Goal: Transaction & Acquisition: Book appointment/travel/reservation

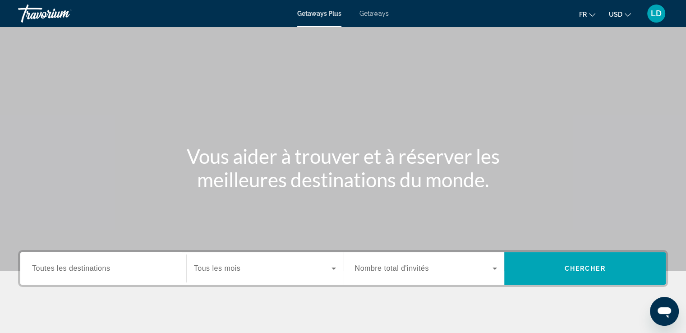
click at [622, 17] on button "USD USD ($) MXN (Mex$) CAD (Can$) GBP (£) EUR (€) AUD (A$) NZD (NZ$) CNY (CN¥)" at bounding box center [619, 14] width 22 height 13
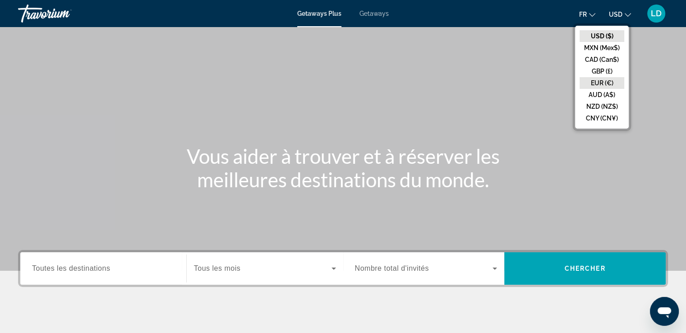
click at [595, 78] on button "EUR (€)" at bounding box center [601, 83] width 45 height 12
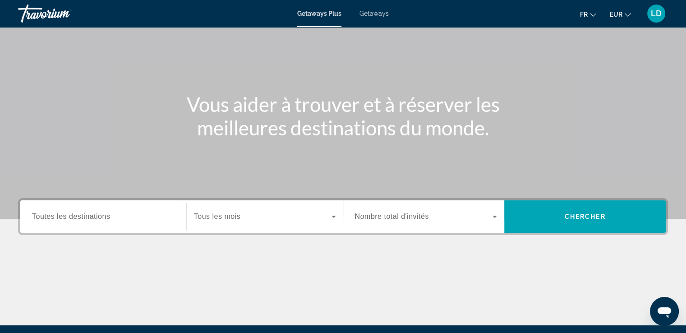
scroll to position [54, 0]
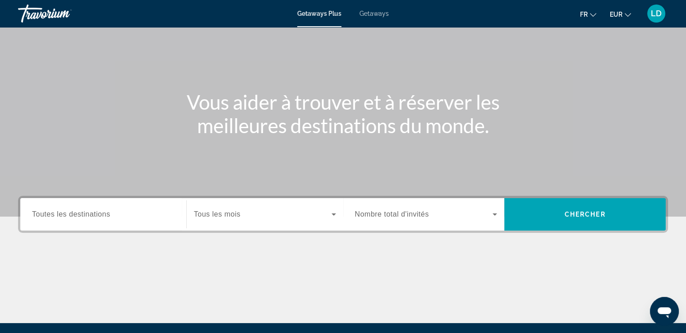
click at [330, 215] on icon "Search widget" at bounding box center [333, 214] width 11 height 11
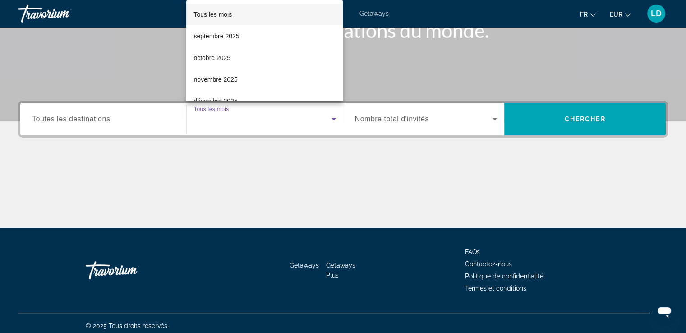
scroll to position [155, 0]
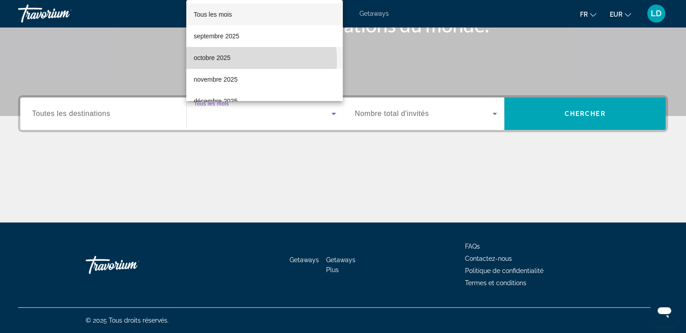
click at [228, 60] on span "octobre 2025" at bounding box center [211, 57] width 37 height 11
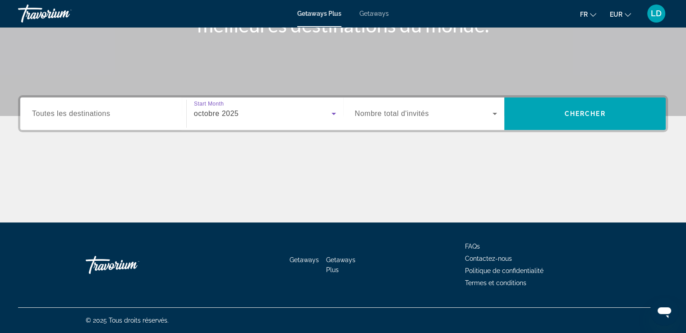
click at [405, 124] on div "Search widget" at bounding box center [426, 113] width 142 height 25
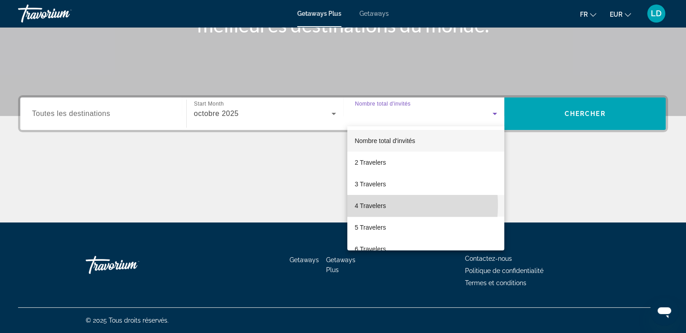
click at [373, 205] on span "4 Travelers" at bounding box center [369, 205] width 31 height 11
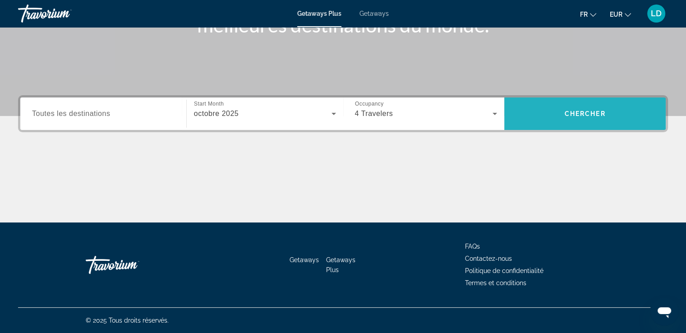
click at [566, 117] on span "Search widget" at bounding box center [584, 114] width 161 height 22
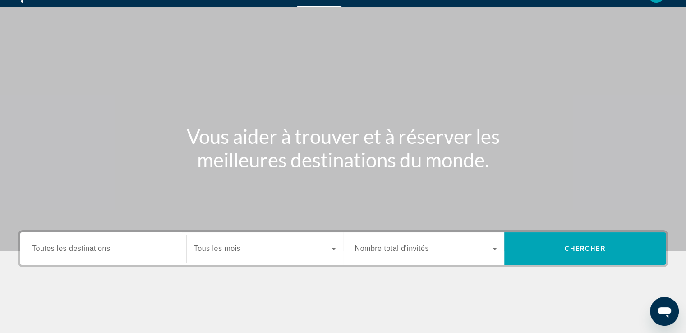
scroll to position [36, 0]
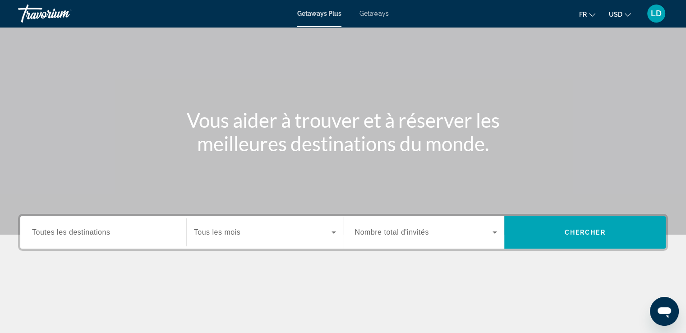
click at [244, 225] on div "Search widget" at bounding box center [265, 232] width 142 height 25
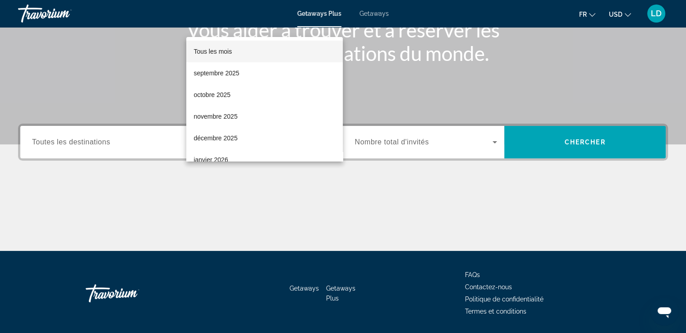
scroll to position [155, 0]
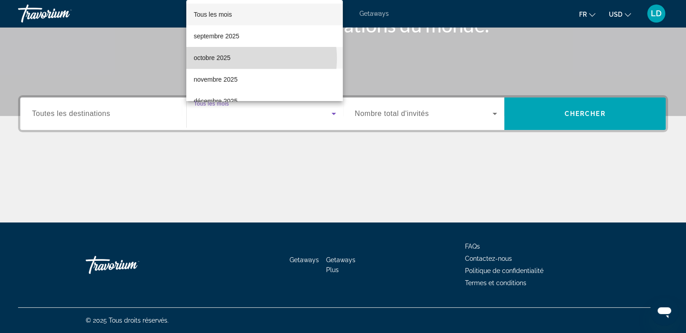
click at [237, 58] on mat-option "octobre 2025" at bounding box center [264, 58] width 156 height 22
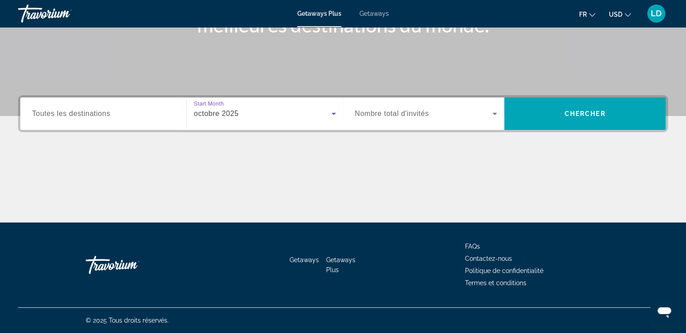
click at [389, 112] on span "Nombre total d'invités" at bounding box center [392, 114] width 74 height 8
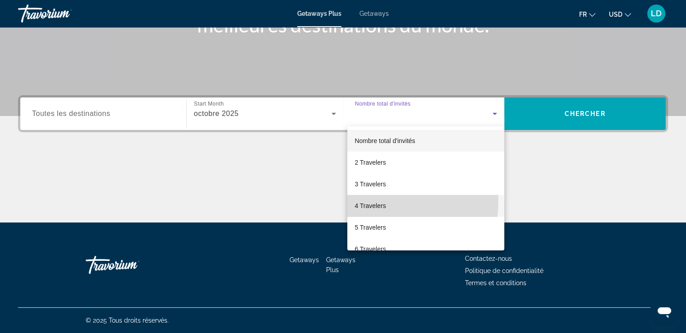
click at [371, 201] on span "4 Travelers" at bounding box center [369, 205] width 31 height 11
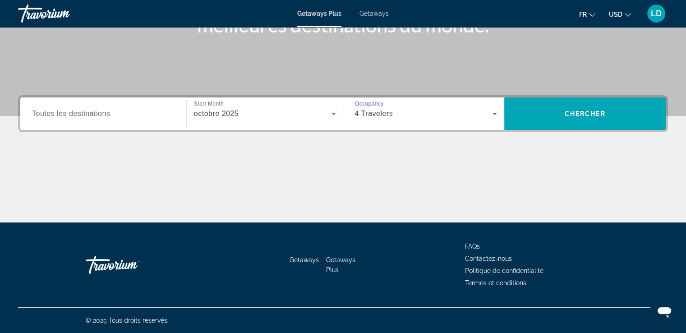
click at [149, 105] on div "Search widget" at bounding box center [103, 114] width 142 height 26
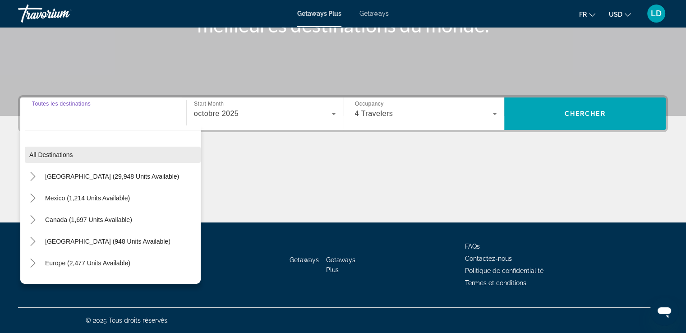
click at [91, 148] on span "Search widget" at bounding box center [113, 155] width 176 height 22
type input "**********"
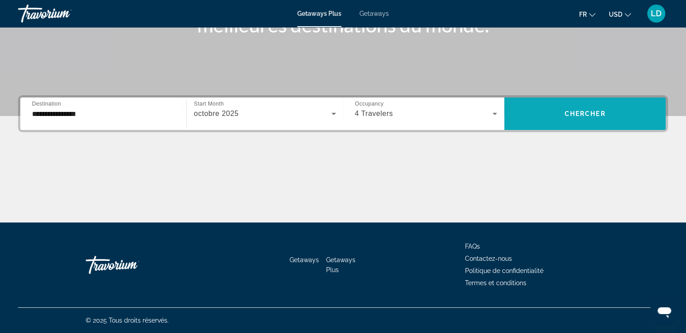
click at [527, 99] on span "Search widget" at bounding box center [584, 113] width 161 height 32
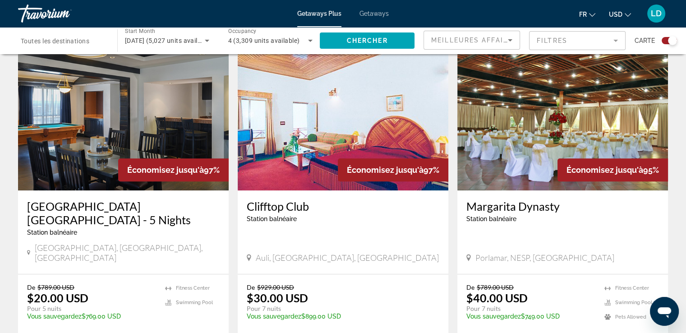
scroll to position [631, 0]
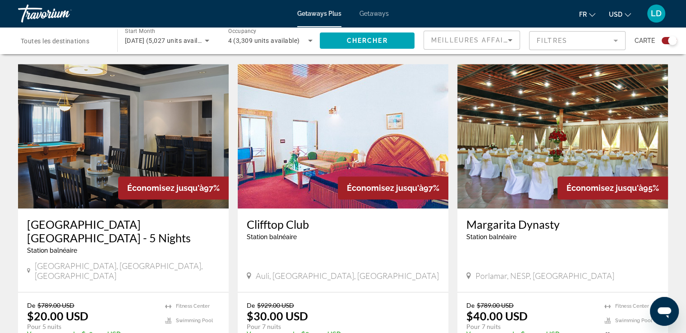
click at [593, 37] on mat-form-field "Filtres" at bounding box center [577, 40] width 96 height 19
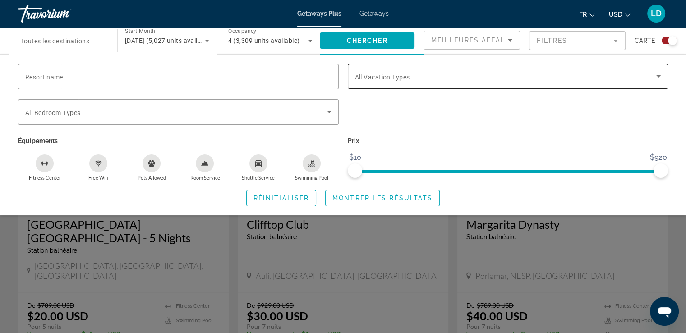
click at [367, 72] on span "Search widget" at bounding box center [506, 76] width 302 height 11
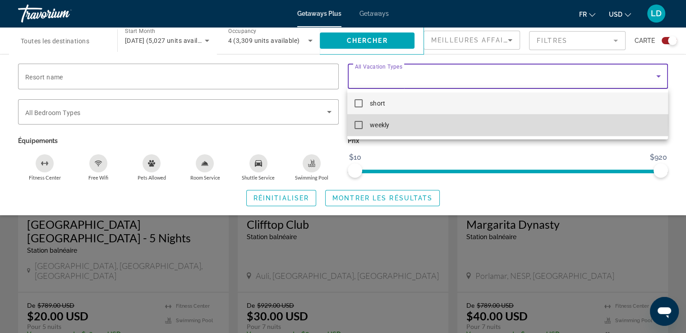
click at [362, 121] on mat-pseudo-checkbox at bounding box center [358, 125] width 8 height 8
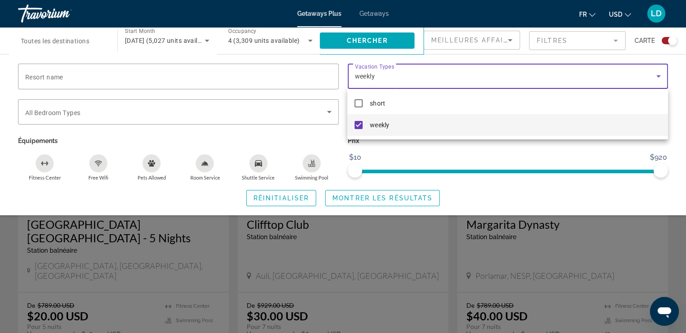
click at [333, 196] on div at bounding box center [343, 166] width 686 height 333
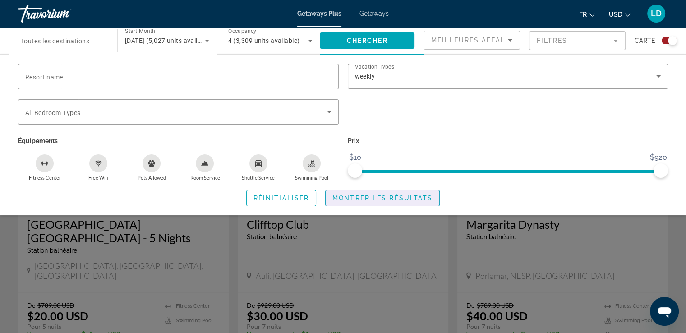
click at [333, 196] on span "Montrer les résultats" at bounding box center [382, 197] width 100 height 7
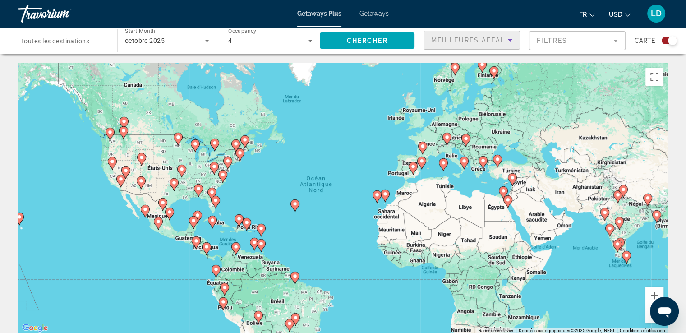
click at [453, 42] on span "Meilleures affaires" at bounding box center [474, 40] width 87 height 7
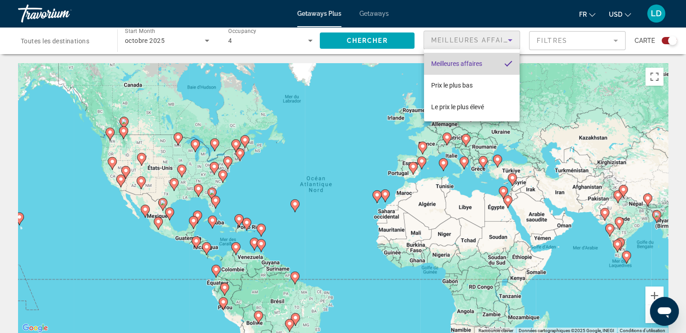
click at [446, 64] on span "Meilleures affaires" at bounding box center [456, 63] width 51 height 7
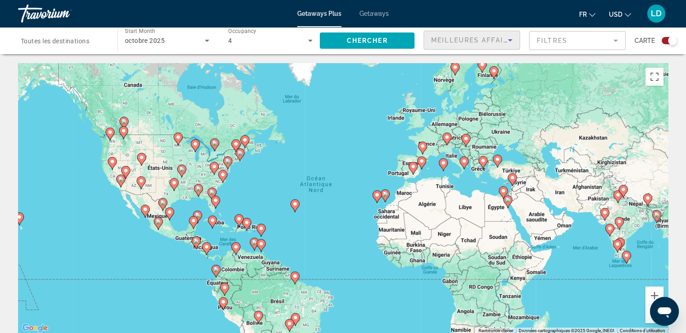
scroll to position [290, 0]
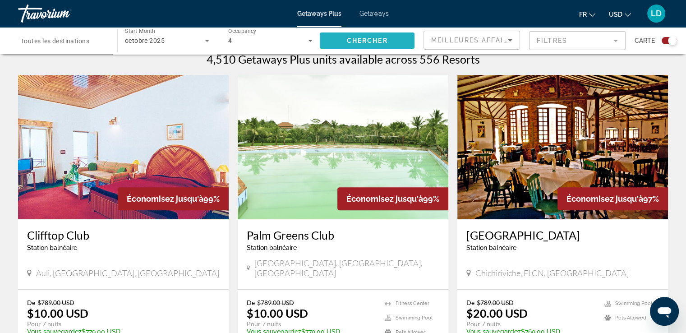
click at [388, 42] on span "Chercher" at bounding box center [367, 40] width 41 height 7
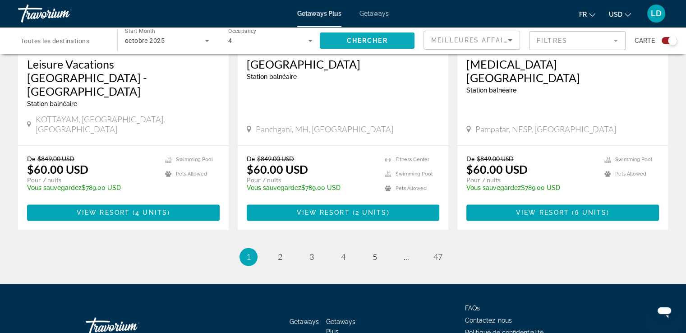
scroll to position [1418, 0]
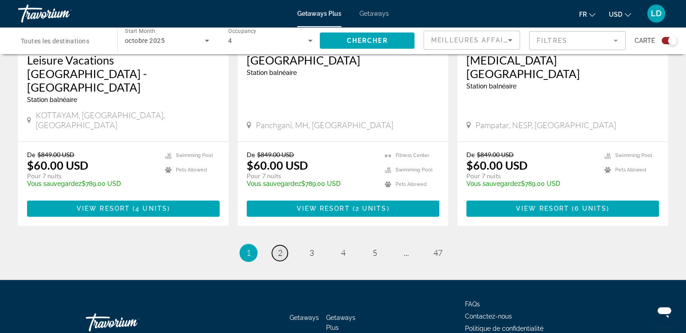
click at [287, 245] on link "page 2" at bounding box center [280, 253] width 16 height 16
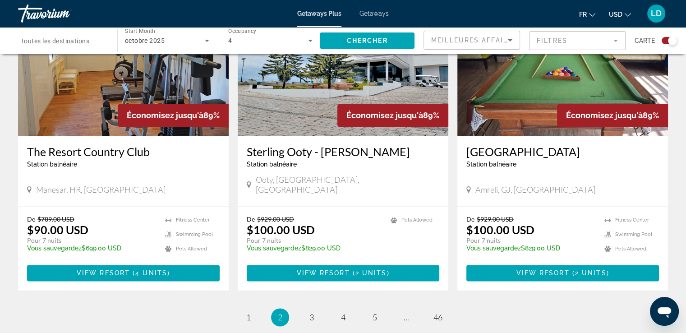
scroll to position [1352, 0]
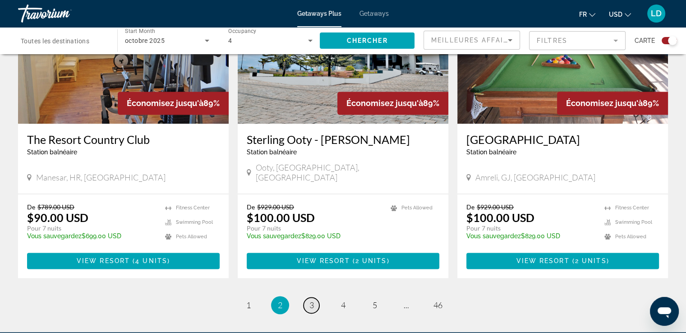
click at [308, 297] on link "page 3" at bounding box center [311, 305] width 16 height 16
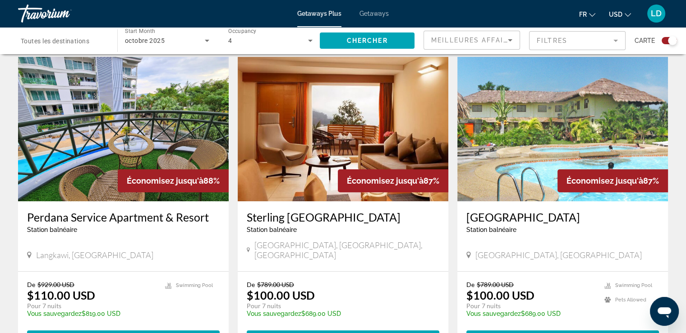
scroll to position [307, 0]
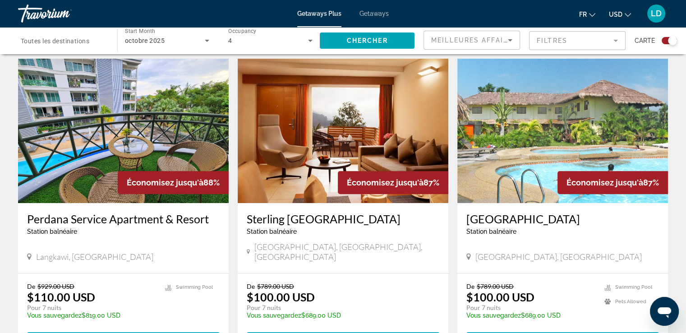
click at [579, 122] on img "Main content" at bounding box center [562, 131] width 210 height 144
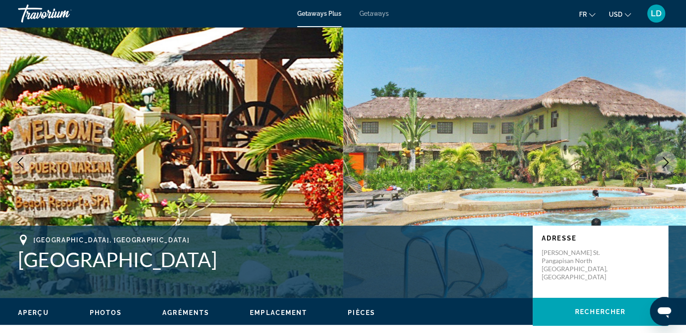
click at [565, 183] on img "Main content" at bounding box center [514, 162] width 343 height 270
click at [667, 160] on icon "Next image" at bounding box center [665, 162] width 11 height 11
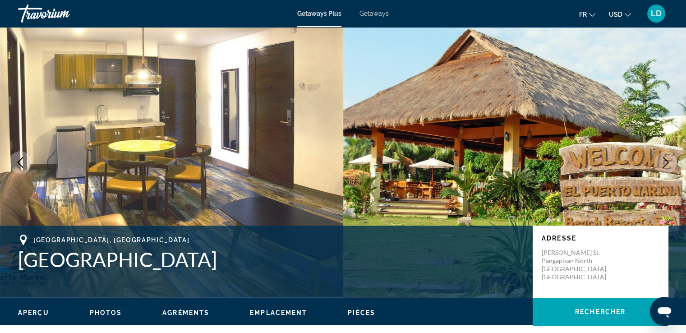
click at [667, 160] on icon "Next image" at bounding box center [665, 162] width 11 height 11
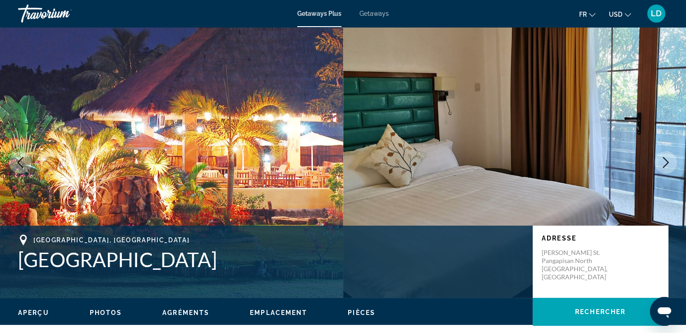
click at [667, 160] on icon "Next image" at bounding box center [665, 162] width 11 height 11
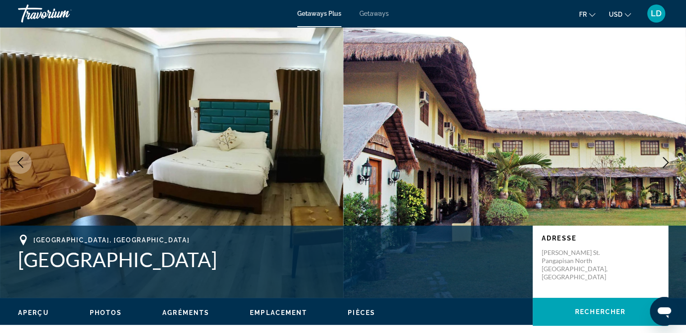
click at [667, 160] on icon "Next image" at bounding box center [665, 162] width 11 height 11
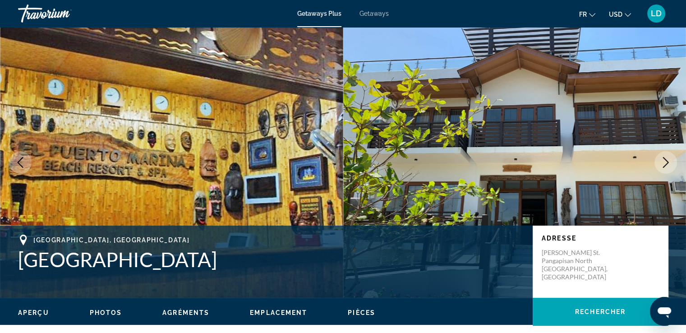
click at [667, 160] on icon "Next image" at bounding box center [665, 162] width 11 height 11
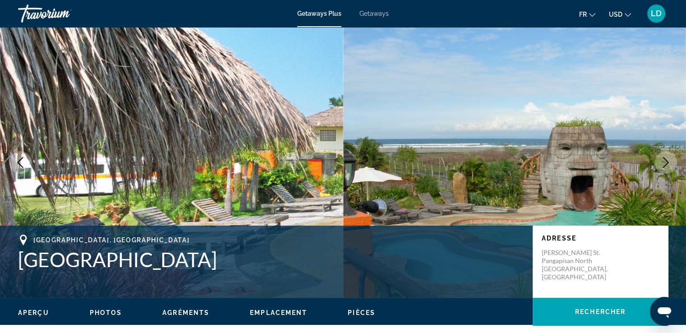
click at [667, 160] on icon "Next image" at bounding box center [665, 162] width 11 height 11
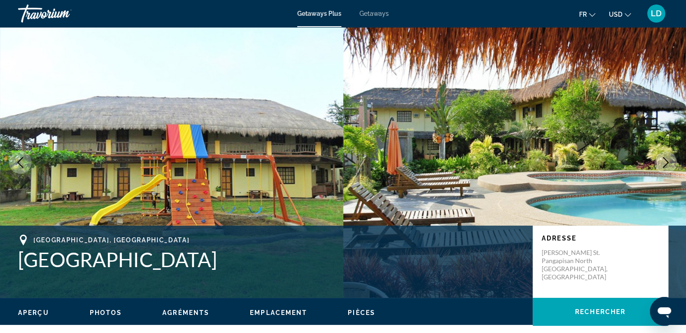
click at [667, 160] on icon "Next image" at bounding box center [665, 162] width 11 height 11
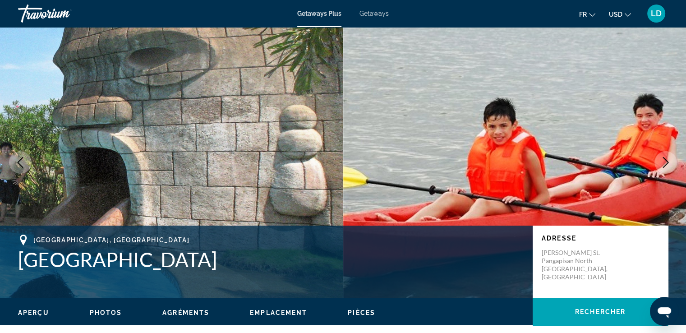
click at [667, 160] on icon "Next image" at bounding box center [665, 162] width 11 height 11
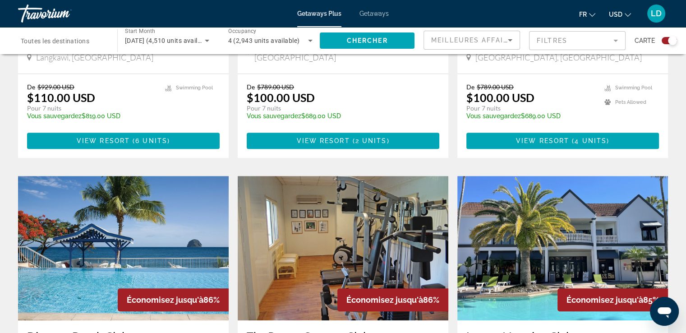
scroll to position [523, 0]
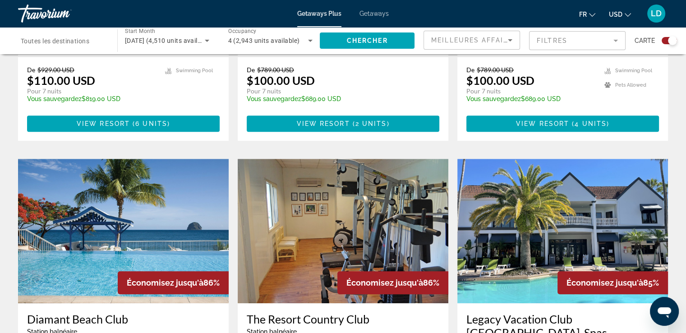
click at [163, 236] on img "Main content" at bounding box center [123, 231] width 210 height 144
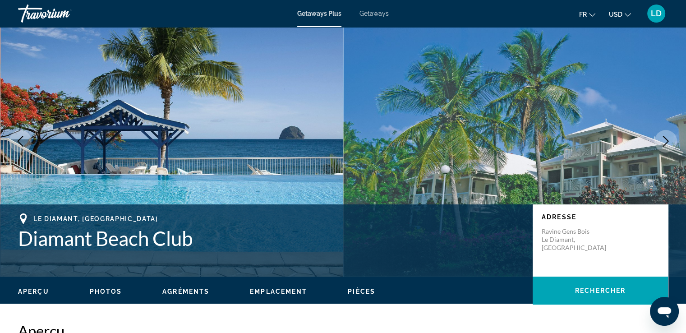
scroll to position [36, 0]
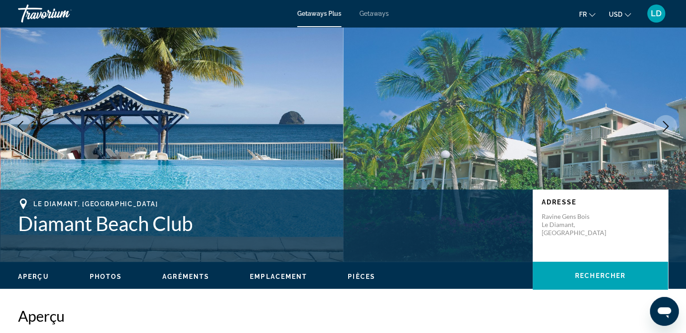
click at [665, 124] on icon "Next image" at bounding box center [665, 126] width 11 height 11
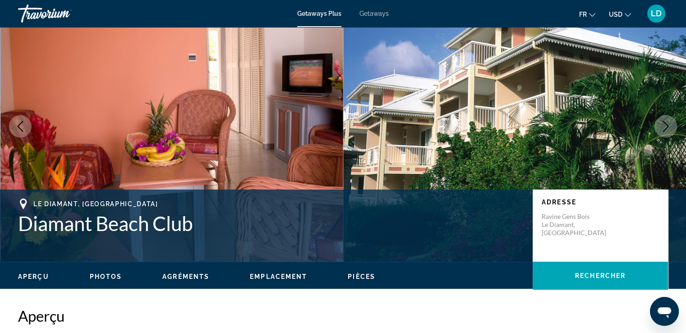
click at [665, 124] on icon "Next image" at bounding box center [665, 126] width 11 height 11
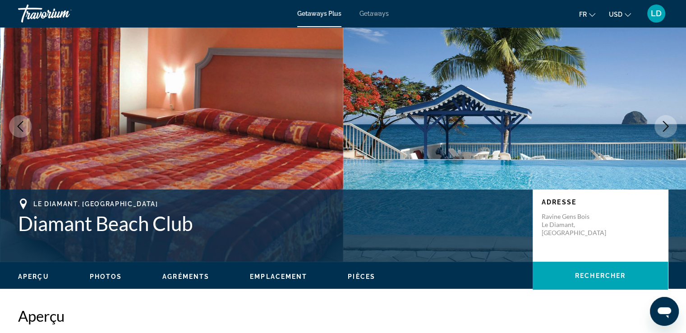
click at [665, 124] on icon "Next image" at bounding box center [665, 126] width 11 height 11
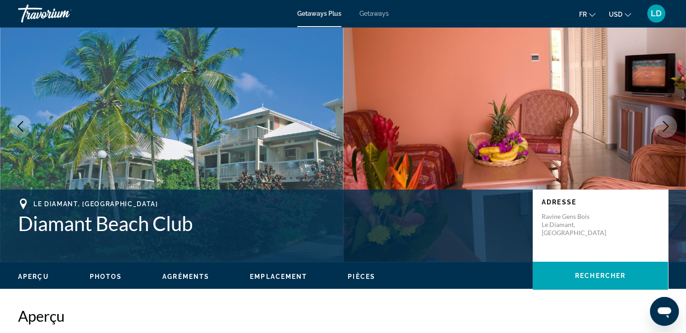
click at [665, 124] on icon "Next image" at bounding box center [665, 126] width 11 height 11
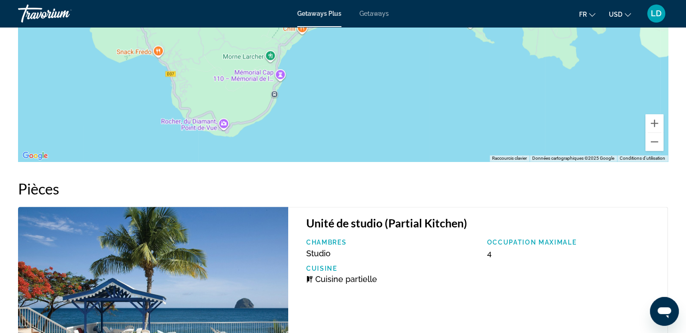
scroll to position [1162, 0]
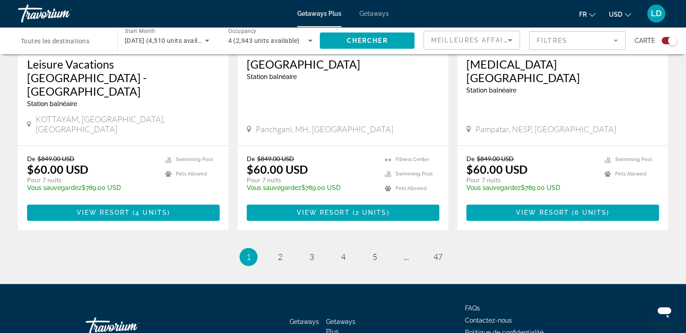
scroll to position [1418, 0]
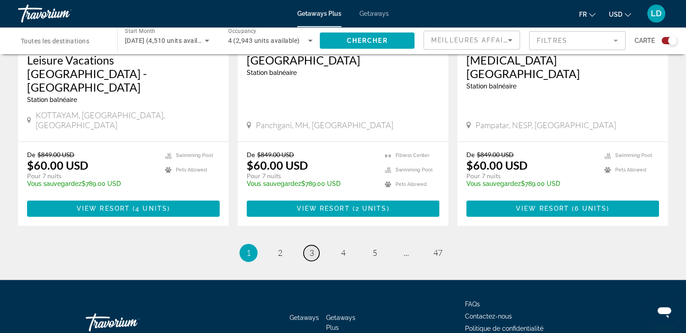
click at [309, 247] on span "3" at bounding box center [311, 252] width 5 height 10
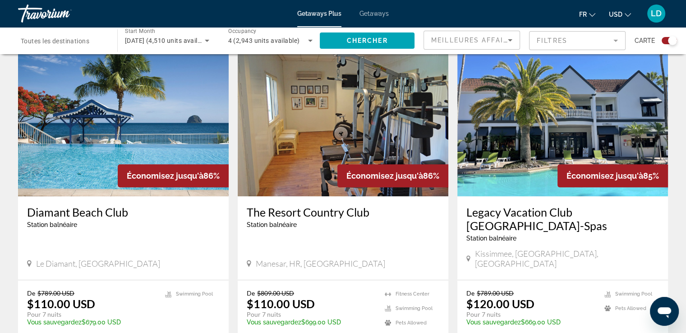
scroll to position [631, 0]
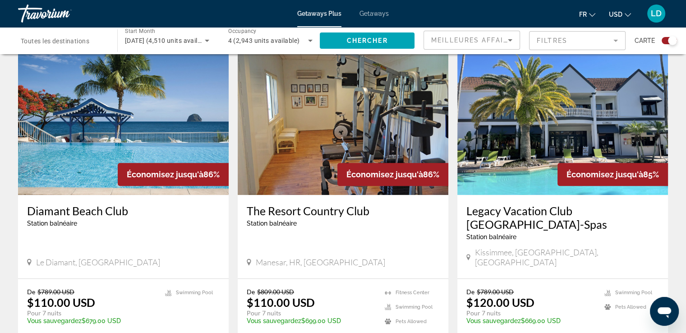
click at [523, 126] on img "Main content" at bounding box center [562, 122] width 210 height 144
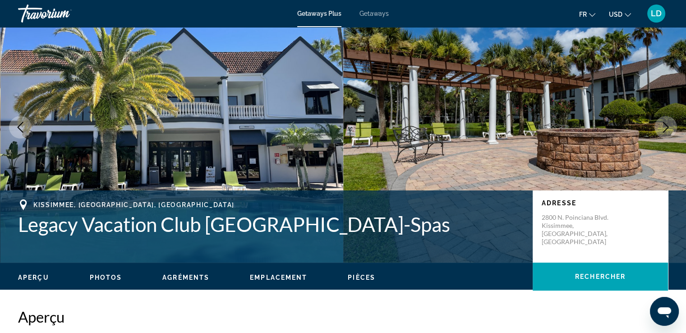
scroll to position [36, 0]
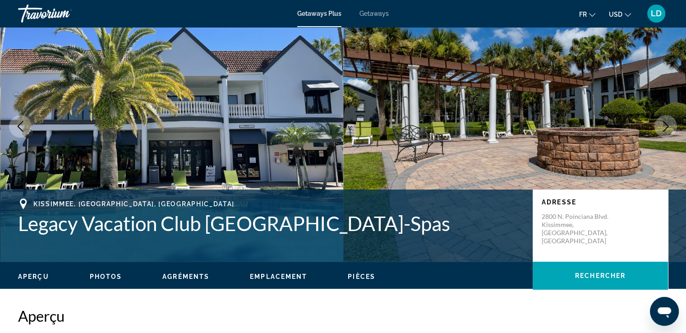
click at [663, 123] on icon "Next image" at bounding box center [665, 126] width 11 height 11
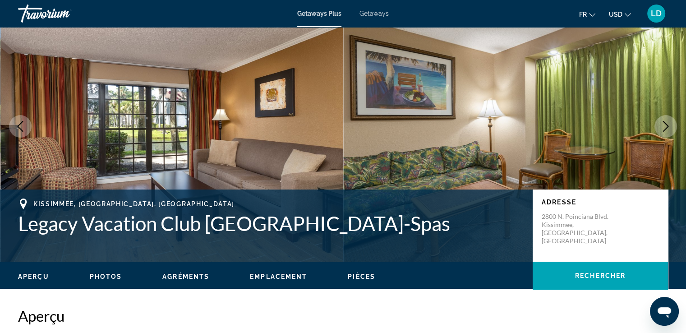
click at [663, 123] on icon "Next image" at bounding box center [665, 126] width 11 height 11
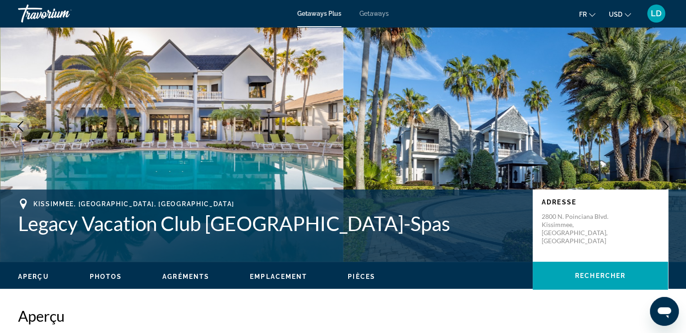
click at [663, 123] on icon "Next image" at bounding box center [665, 126] width 11 height 11
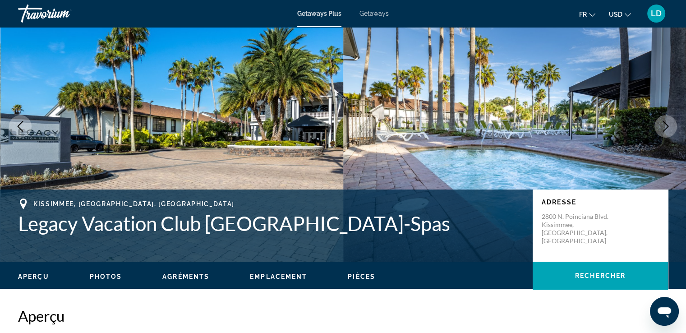
click at [663, 123] on icon "Next image" at bounding box center [665, 126] width 11 height 11
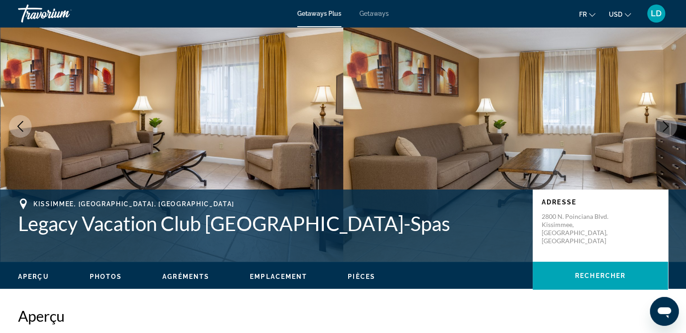
click at [663, 123] on icon "Next image" at bounding box center [665, 126] width 11 height 11
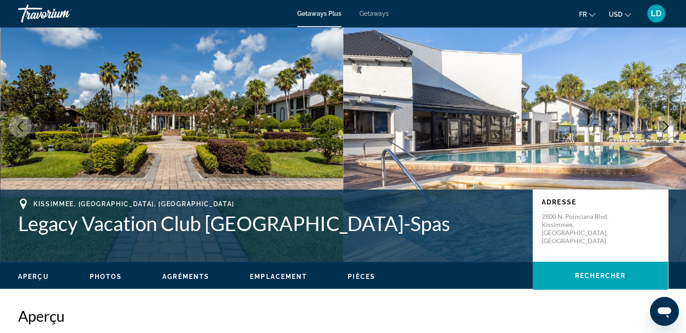
click at [663, 123] on icon "Next image" at bounding box center [665, 126] width 11 height 11
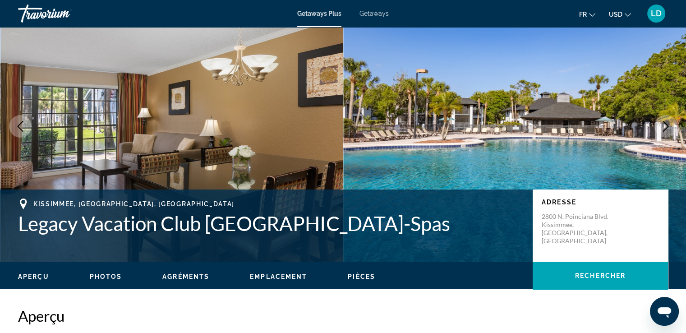
click at [663, 123] on icon "Next image" at bounding box center [665, 126] width 11 height 11
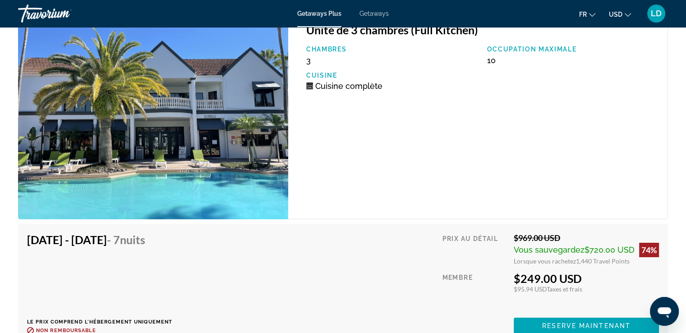
scroll to position [3245, 0]
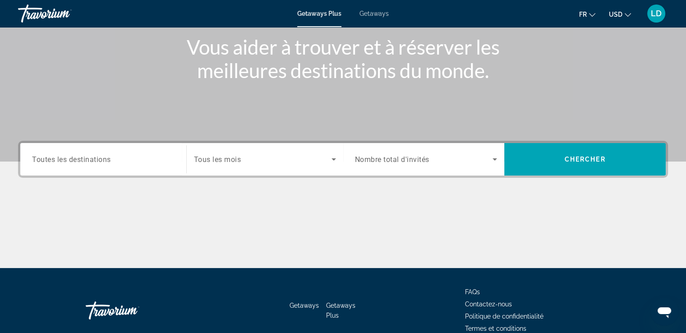
scroll to position [108, 0]
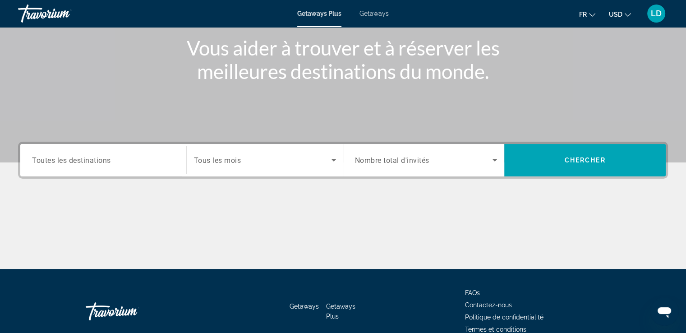
click at [286, 159] on span "Search widget" at bounding box center [262, 160] width 137 height 11
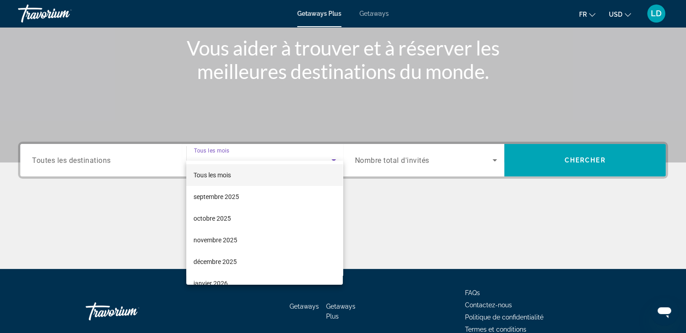
scroll to position [155, 0]
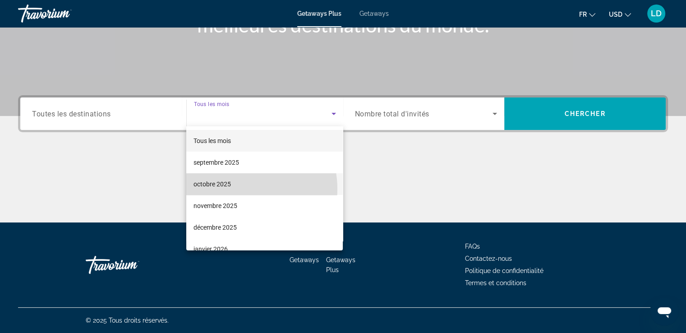
click at [233, 189] on mat-option "octobre 2025" at bounding box center [264, 184] width 156 height 22
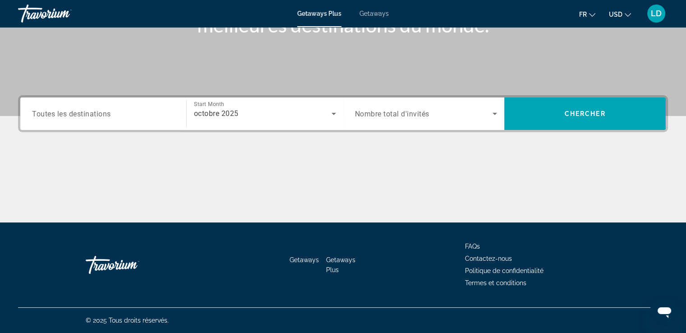
click at [397, 110] on span "Nombre total d'invités" at bounding box center [392, 114] width 74 height 9
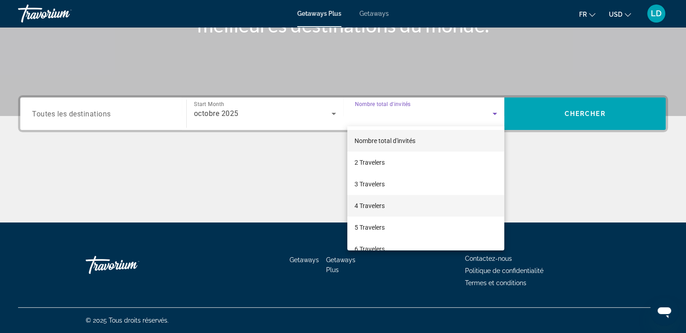
click at [369, 202] on span "4 Travelers" at bounding box center [369, 205] width 30 height 11
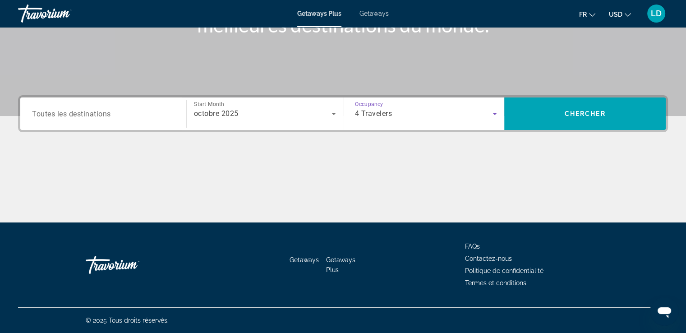
click at [117, 126] on div "Destination Toutes les destinations" at bounding box center [103, 113] width 157 height 32
click at [111, 120] on div "Search widget" at bounding box center [103, 114] width 142 height 26
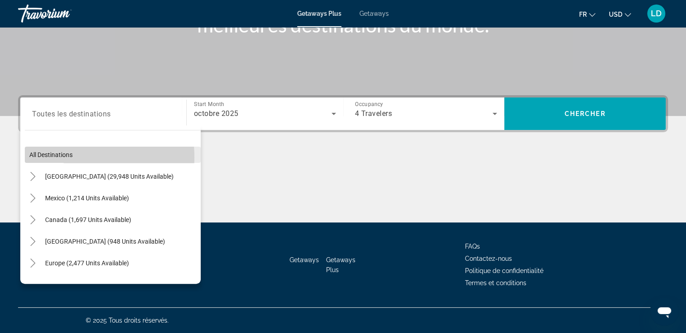
click at [71, 157] on span "All destinations" at bounding box center [50, 154] width 43 height 7
type input "**********"
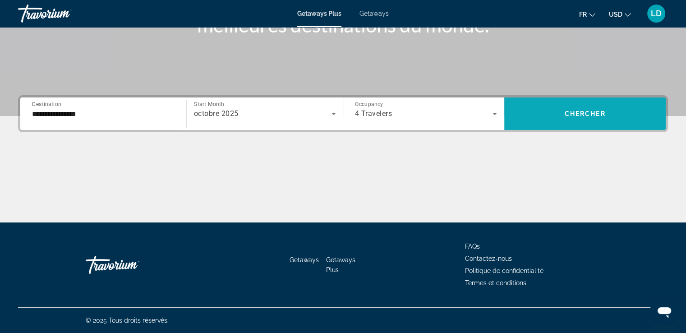
click at [559, 103] on span "Search widget" at bounding box center [584, 114] width 161 height 22
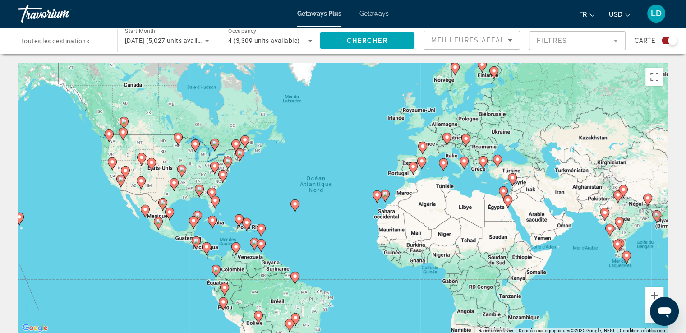
click at [457, 71] on icon "Main content" at bounding box center [454, 69] width 9 height 13
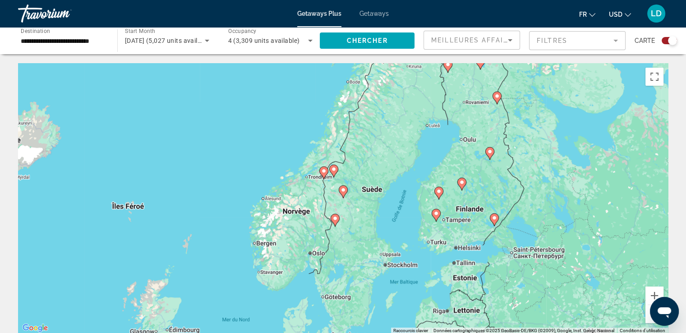
click at [496, 98] on image "Main content" at bounding box center [496, 95] width 5 height 5
type input "**********"
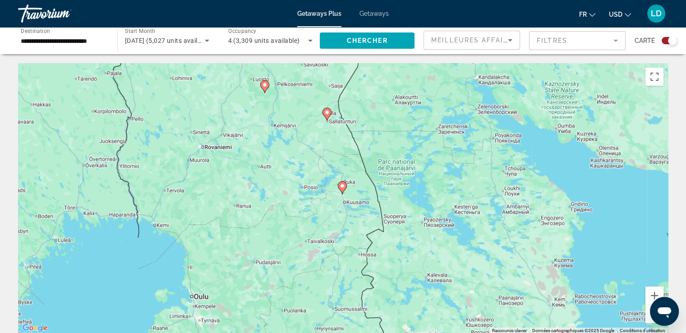
click at [327, 112] on image "Main content" at bounding box center [326, 112] width 5 height 5
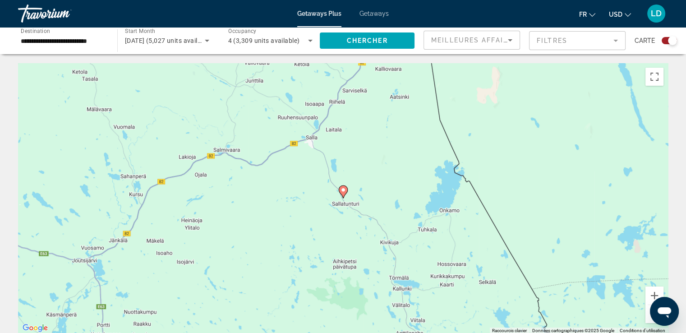
click at [345, 196] on gmp-advanced-marker "Main content" at bounding box center [343, 192] width 9 height 14
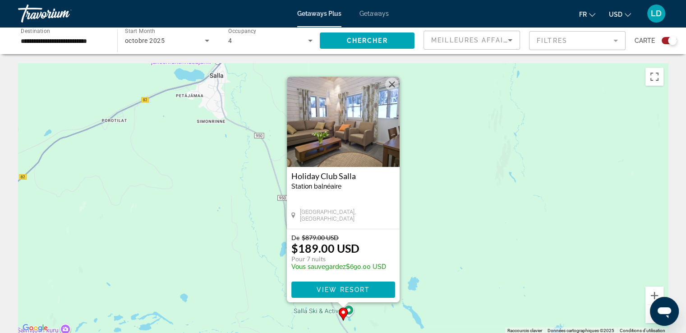
click at [333, 124] on img "Main content" at bounding box center [343, 122] width 113 height 90
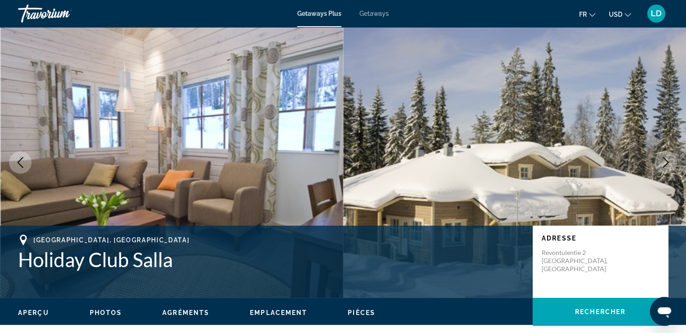
click at [663, 157] on icon "Next image" at bounding box center [666, 162] width 6 height 11
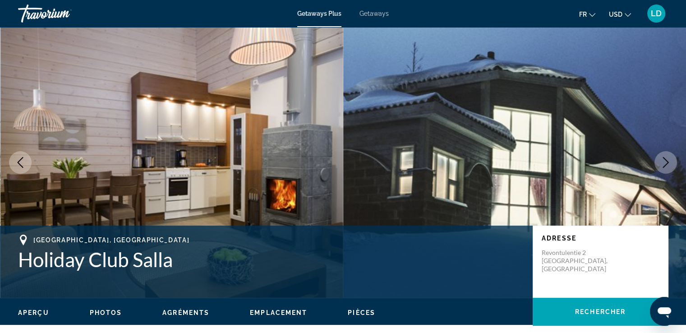
click at [663, 161] on icon "Next image" at bounding box center [665, 162] width 11 height 11
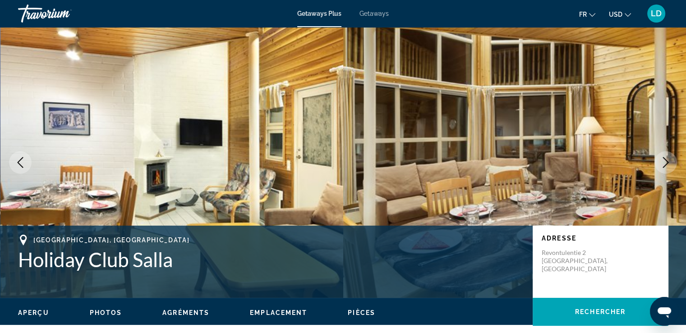
click at [663, 161] on icon "Next image" at bounding box center [665, 162] width 11 height 11
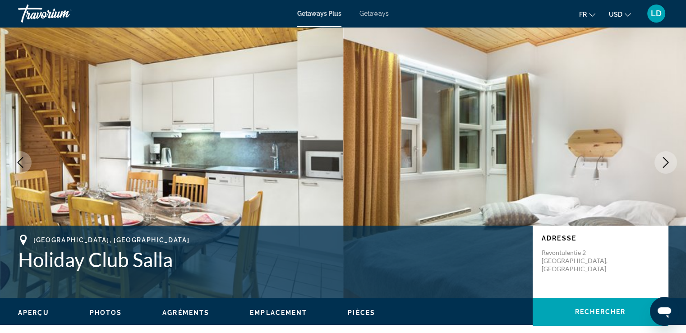
click at [663, 161] on icon "Next image" at bounding box center [665, 162] width 11 height 11
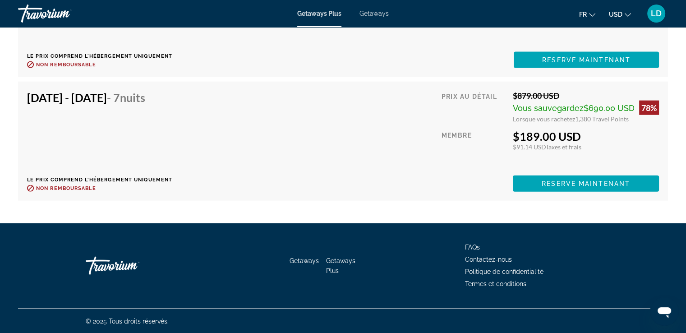
scroll to position [2004, 0]
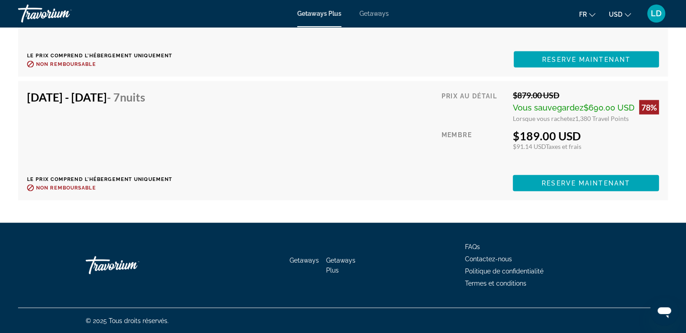
click at [380, 13] on span "Getaways" at bounding box center [373, 13] width 29 height 7
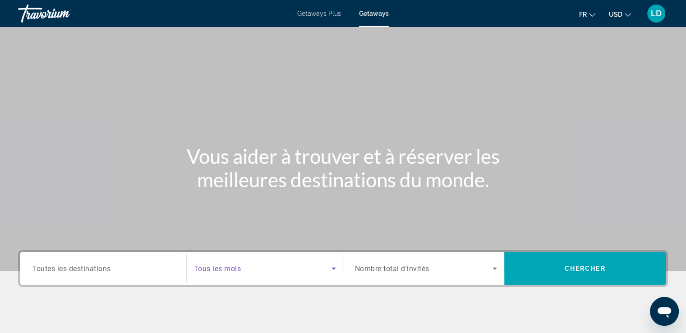
click at [244, 267] on span "Search widget" at bounding box center [262, 268] width 137 height 11
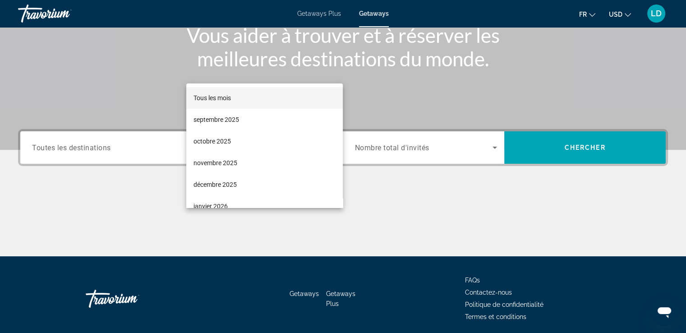
scroll to position [155, 0]
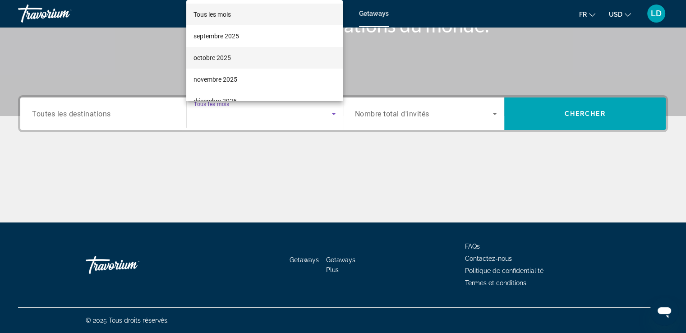
click at [221, 59] on span "octobre 2025" at bounding box center [211, 57] width 37 height 11
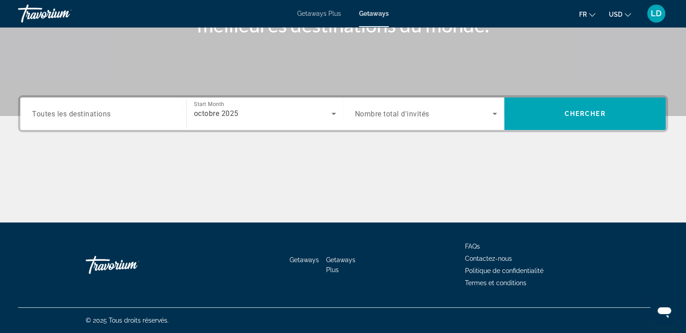
click at [367, 113] on span "Nombre total d'invités" at bounding box center [392, 114] width 74 height 9
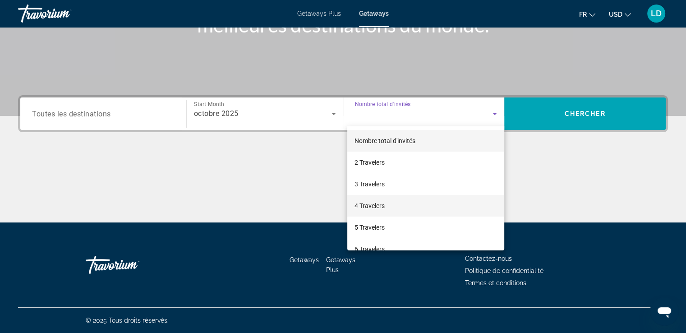
click at [366, 201] on span "4 Travelers" at bounding box center [369, 205] width 30 height 11
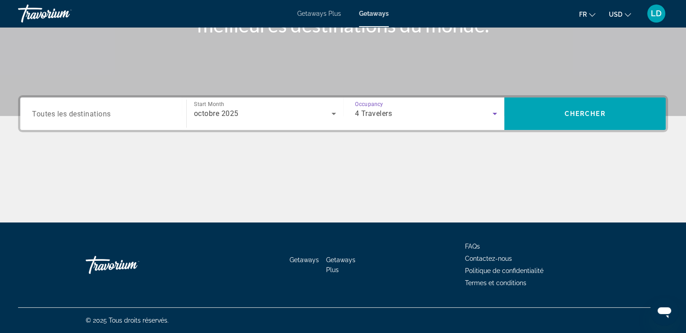
click at [121, 116] on input "Destination Toutes les destinations" at bounding box center [103, 114] width 142 height 11
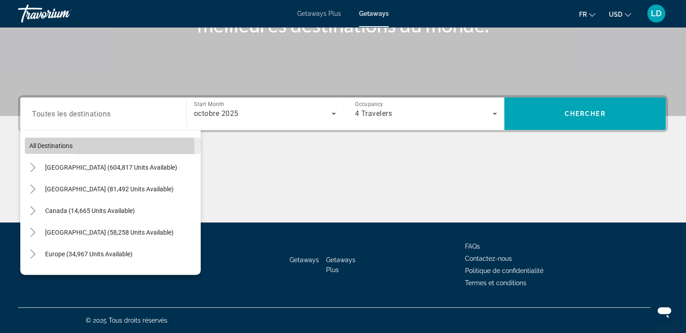
click at [78, 150] on span "Search widget" at bounding box center [113, 146] width 176 height 22
type input "**********"
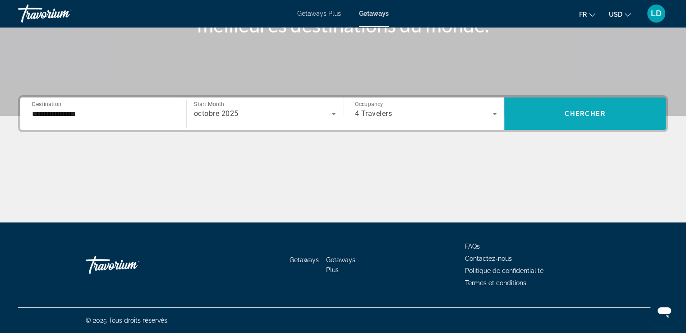
click at [555, 117] on span "Search widget" at bounding box center [584, 114] width 161 height 22
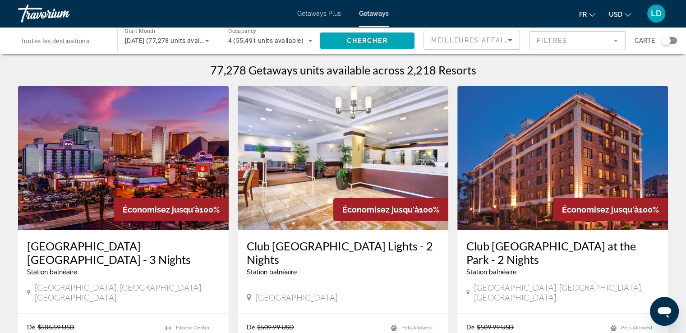
click at [121, 172] on img "Main content" at bounding box center [123, 158] width 210 height 144
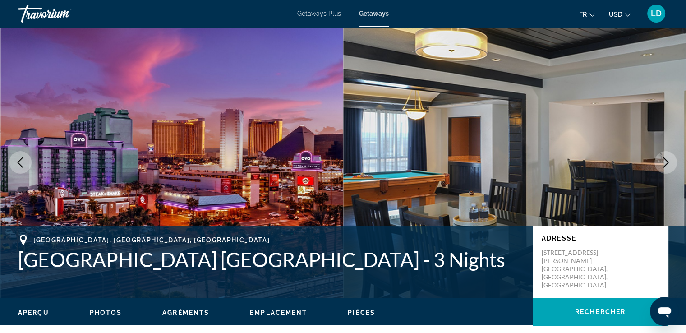
click at [654, 159] on button "Next image" at bounding box center [665, 162] width 23 height 23
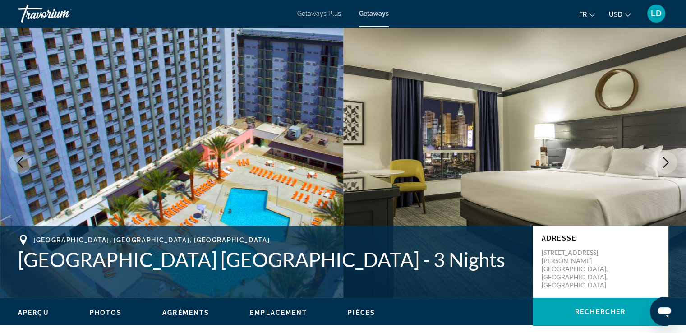
click at [660, 159] on icon "Next image" at bounding box center [665, 162] width 11 height 11
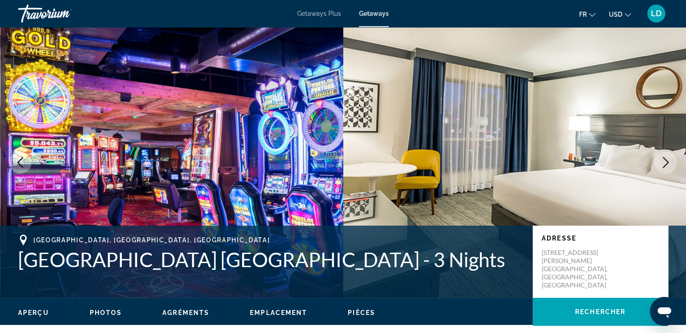
click at [660, 159] on icon "Next image" at bounding box center [665, 162] width 11 height 11
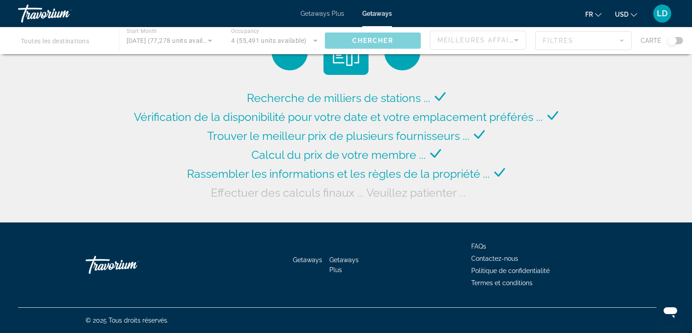
click at [572, 38] on div "Main content" at bounding box center [346, 40] width 692 height 27
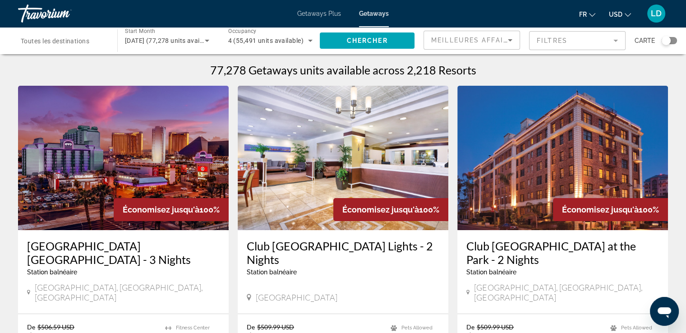
click at [572, 38] on mat-form-field "Filtres" at bounding box center [577, 40] width 96 height 19
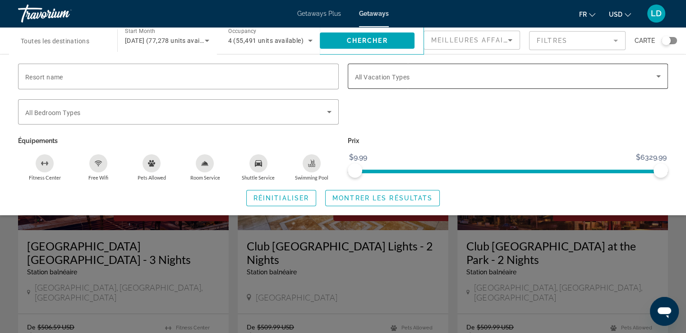
click at [397, 75] on span "All Vacation Types" at bounding box center [382, 76] width 55 height 7
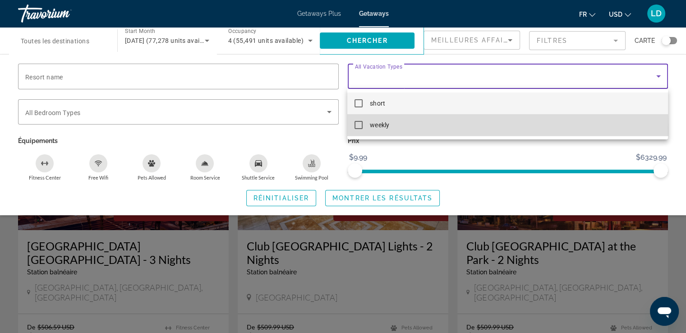
click at [364, 131] on mat-option "weekly" at bounding box center [507, 125] width 320 height 22
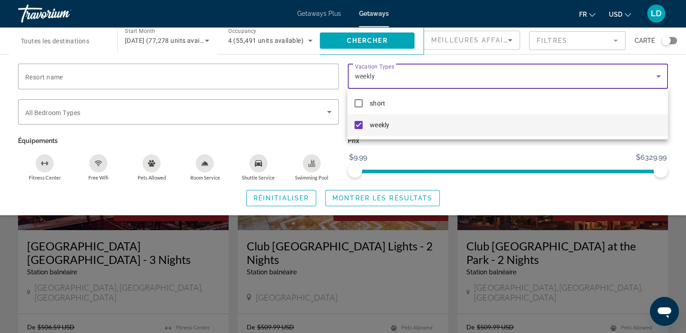
click at [467, 124] on mat-option "weekly" at bounding box center [507, 125] width 320 height 22
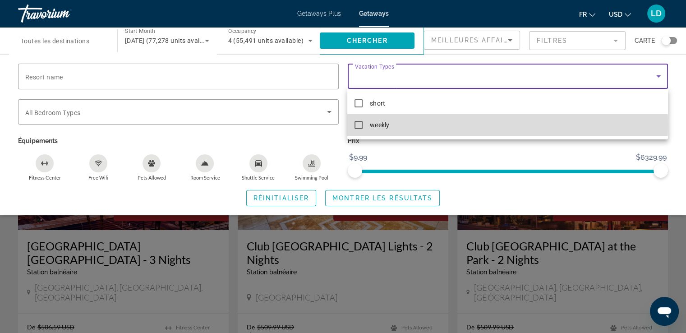
click at [404, 124] on mat-option "weekly" at bounding box center [507, 125] width 320 height 22
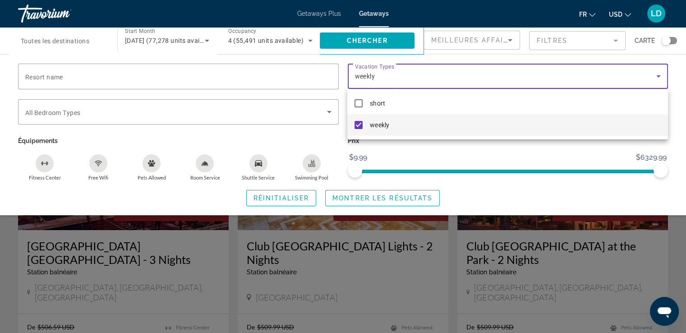
click at [361, 203] on div at bounding box center [343, 166] width 686 height 333
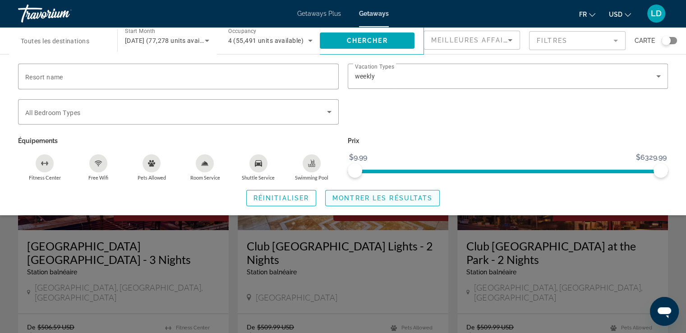
click at [399, 195] on span "Montrer les résultats" at bounding box center [382, 197] width 100 height 7
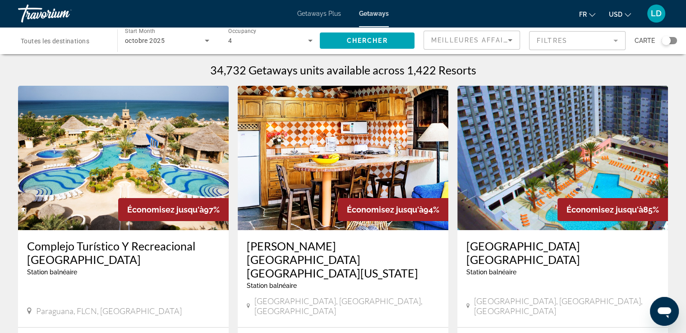
click at [152, 166] on img "Main content" at bounding box center [123, 158] width 210 height 144
click at [171, 38] on span "[DATE] (34,732 units available)" at bounding box center [170, 40] width 91 height 7
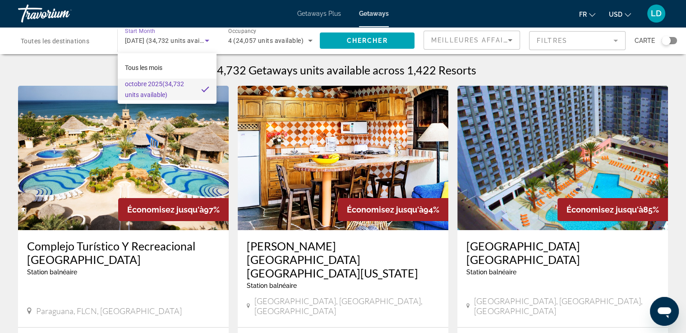
click at [329, 14] on div at bounding box center [343, 166] width 686 height 333
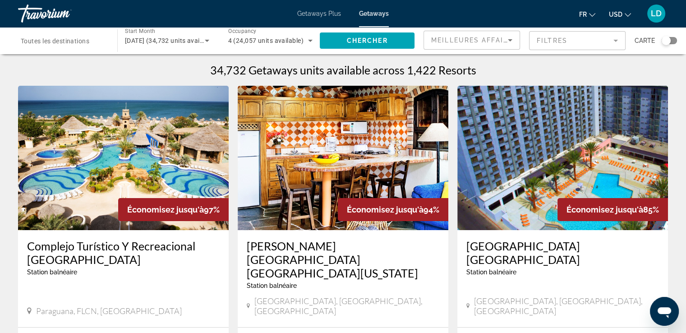
click at [329, 14] on span "Getaways Plus" at bounding box center [319, 13] width 44 height 7
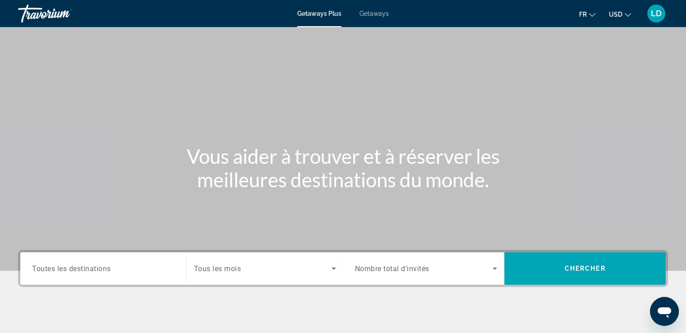
click at [232, 260] on div "Search widget" at bounding box center [265, 268] width 142 height 25
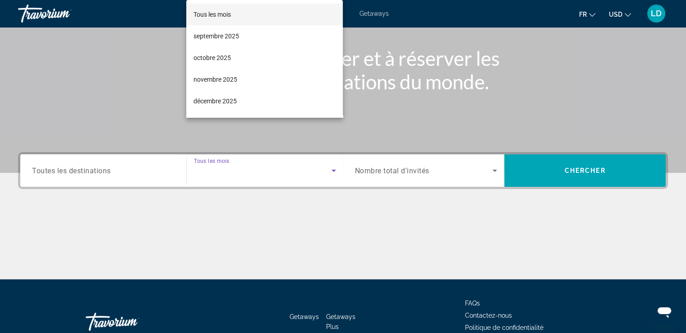
scroll to position [155, 0]
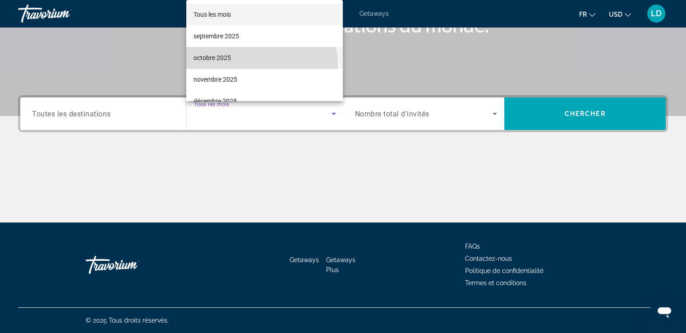
click at [243, 65] on mat-option "octobre 2025" at bounding box center [264, 58] width 156 height 22
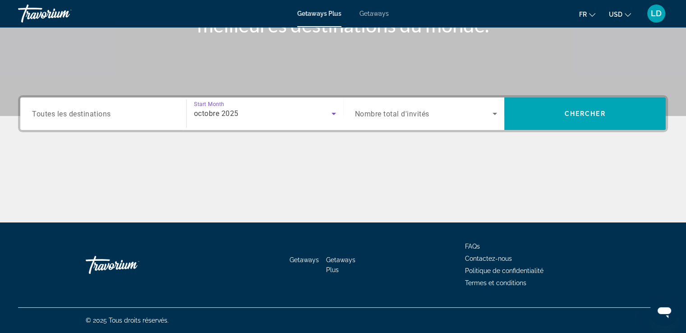
click at [378, 122] on div "Search widget" at bounding box center [426, 113] width 142 height 25
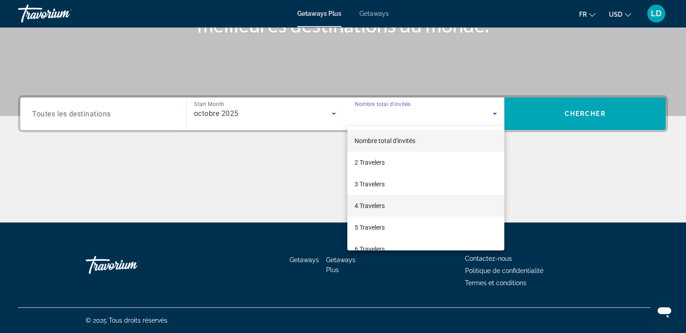
click at [368, 200] on span "4 Travelers" at bounding box center [369, 205] width 30 height 11
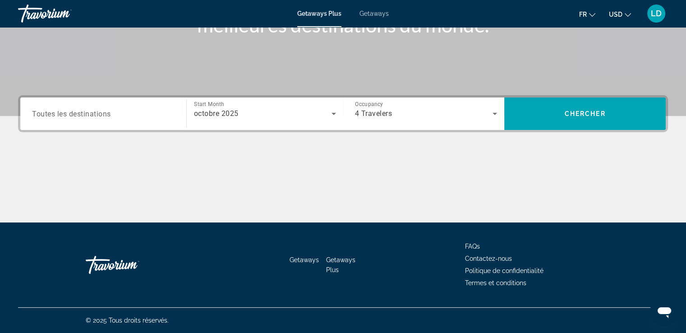
click at [57, 104] on div "Search widget" at bounding box center [103, 114] width 142 height 26
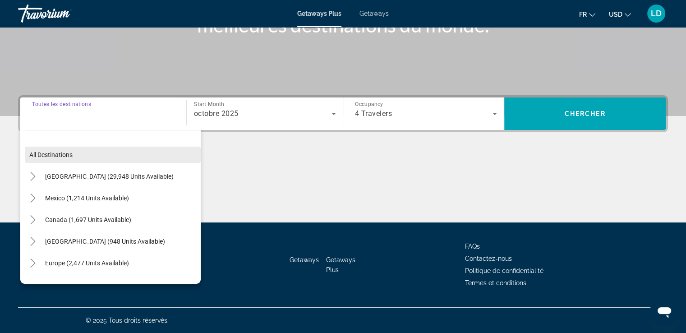
click at [47, 163] on span "Search widget" at bounding box center [113, 155] width 176 height 22
type input "**********"
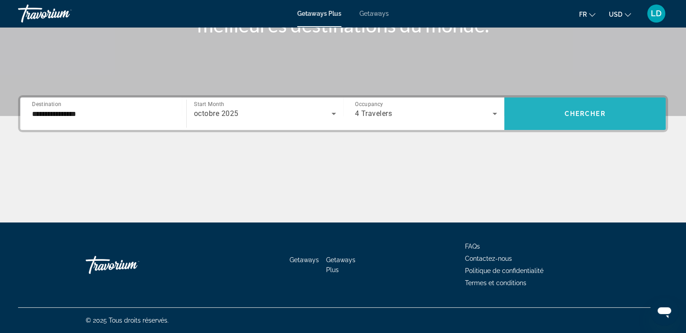
click at [567, 116] on span "Chercher" at bounding box center [584, 113] width 41 height 7
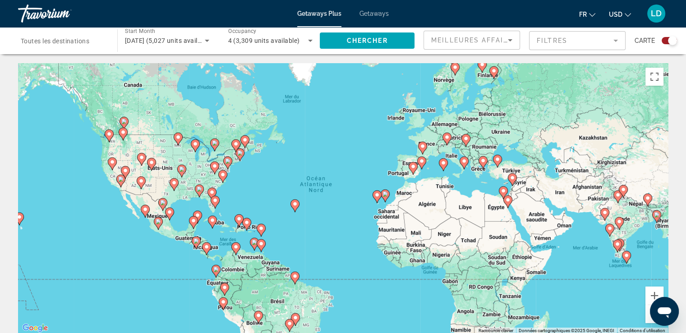
click at [567, 41] on mat-form-field "Filtres" at bounding box center [577, 40] width 96 height 19
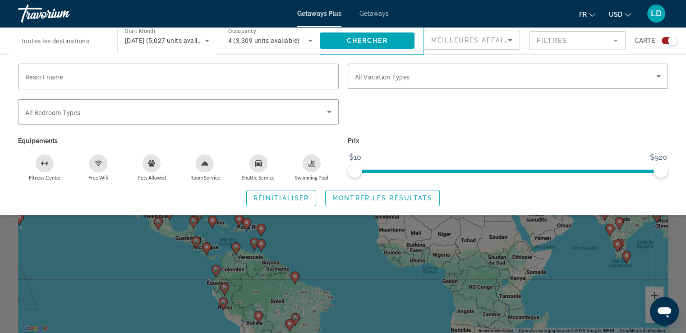
click at [176, 41] on span "[DATE] (5,027 units available)" at bounding box center [168, 40] width 87 height 7
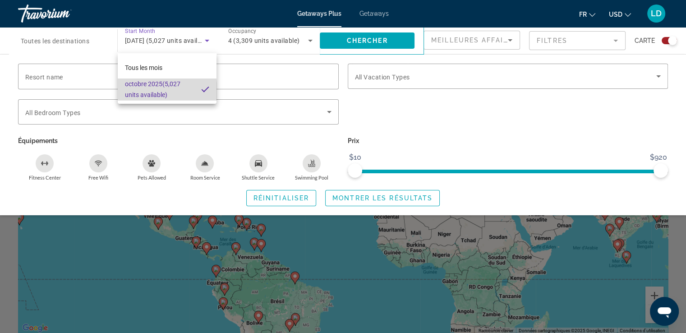
click at [136, 91] on span "[DATE] (5,027 units available)" at bounding box center [159, 89] width 69 height 22
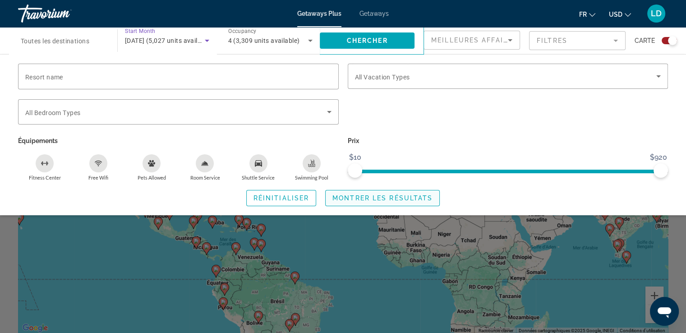
click at [391, 190] on span "Search widget" at bounding box center [382, 198] width 114 height 22
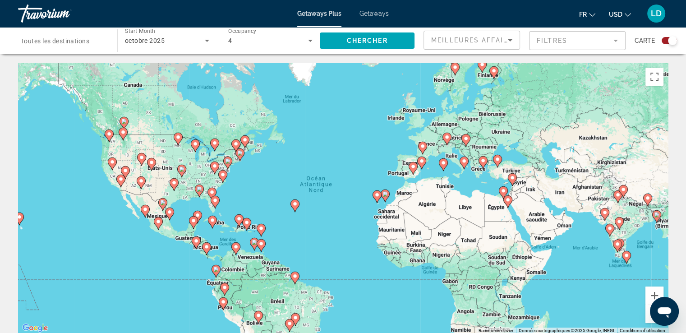
click at [556, 42] on mat-form-field "Filtres" at bounding box center [577, 40] width 96 height 19
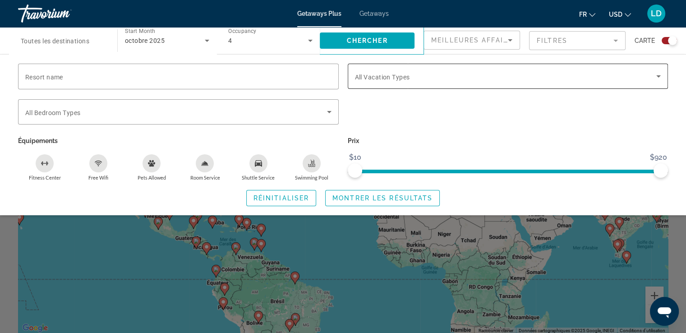
click at [420, 81] on span "Search widget" at bounding box center [506, 76] width 302 height 11
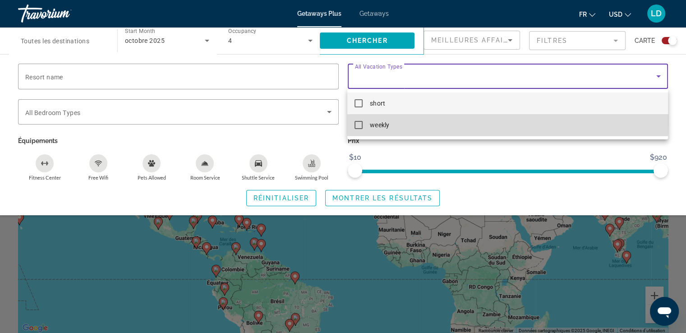
click at [357, 121] on mat-pseudo-checkbox at bounding box center [358, 125] width 8 height 8
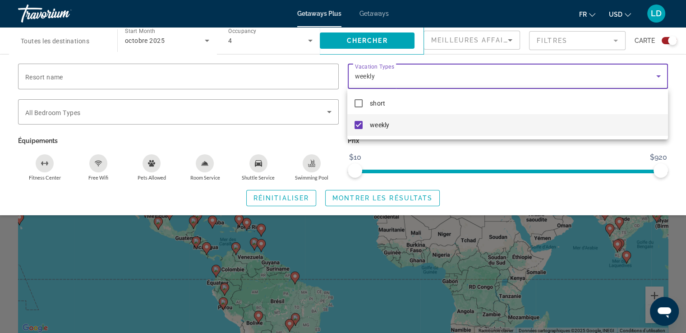
click at [390, 201] on div at bounding box center [343, 166] width 686 height 333
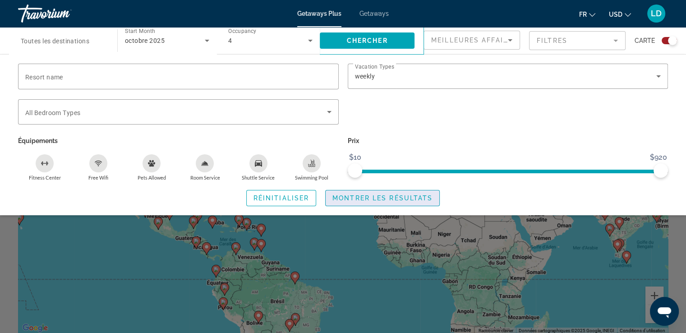
click at [390, 201] on span "Montrer les résultats" at bounding box center [382, 197] width 100 height 7
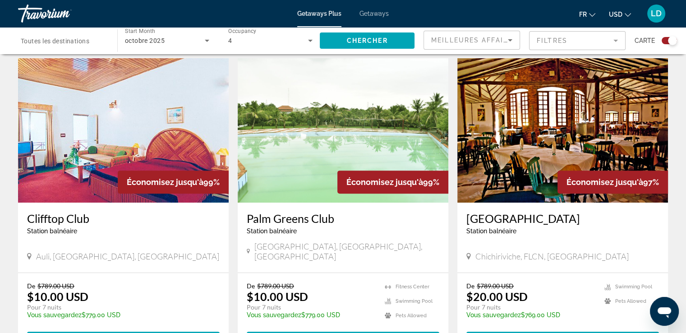
scroll to position [307, 0]
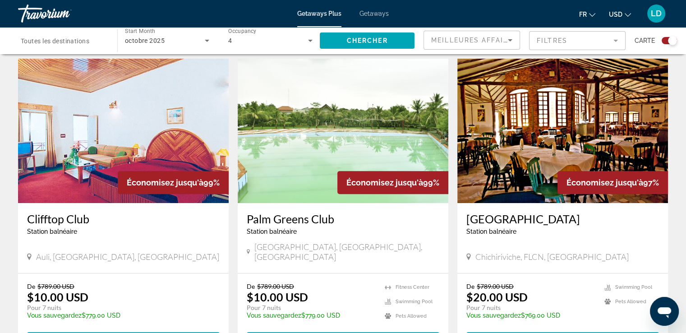
click at [386, 17] on span "Getaways" at bounding box center [373, 13] width 29 height 7
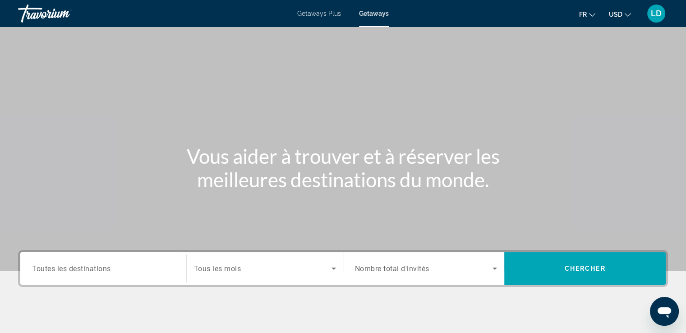
click at [242, 269] on span "Search widget" at bounding box center [262, 268] width 137 height 11
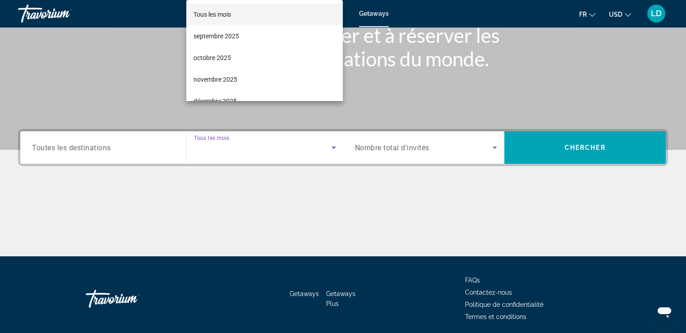
scroll to position [155, 0]
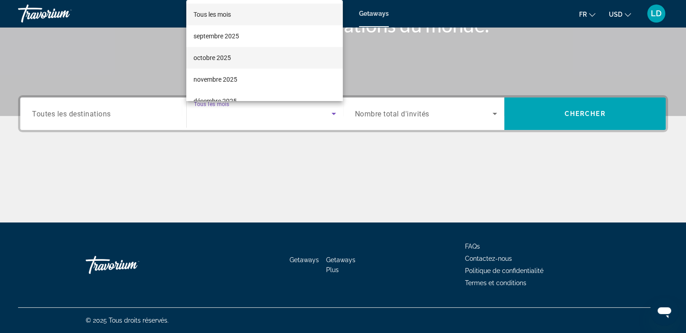
click at [210, 54] on span "octobre 2025" at bounding box center [211, 57] width 37 height 11
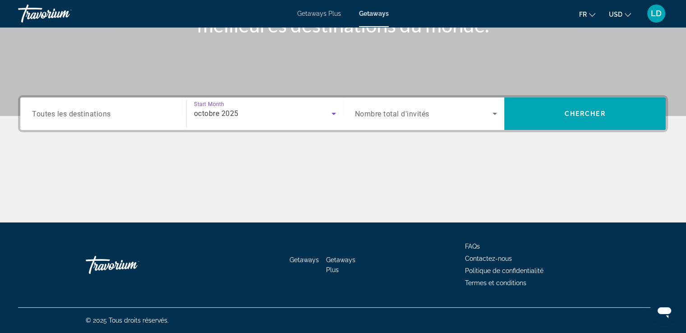
click at [119, 109] on input "Destination Toutes les destinations" at bounding box center [103, 114] width 142 height 11
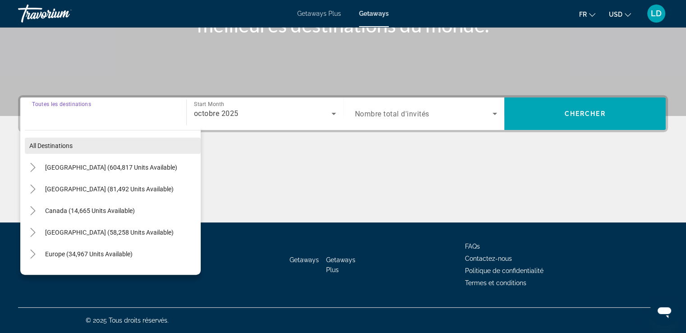
click at [82, 152] on span "Search widget" at bounding box center [113, 146] width 176 height 22
type input "**********"
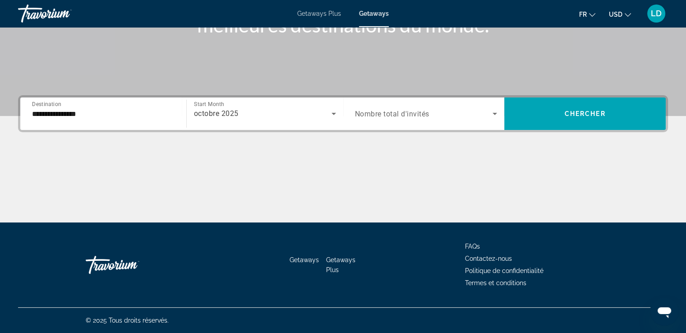
click at [361, 112] on span "Nombre total d'invités" at bounding box center [392, 114] width 74 height 9
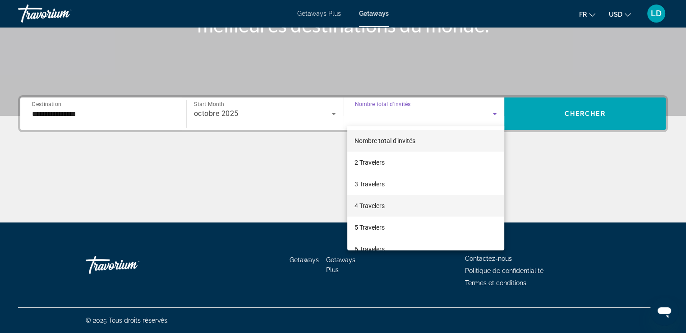
click at [360, 199] on mat-option "4 Travelers" at bounding box center [425, 206] width 157 height 22
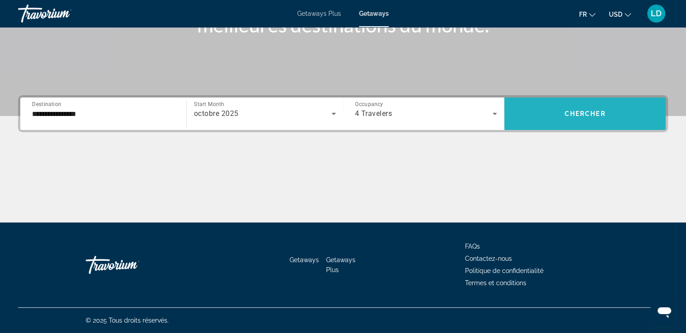
click at [573, 111] on span "Chercher" at bounding box center [584, 113] width 41 height 7
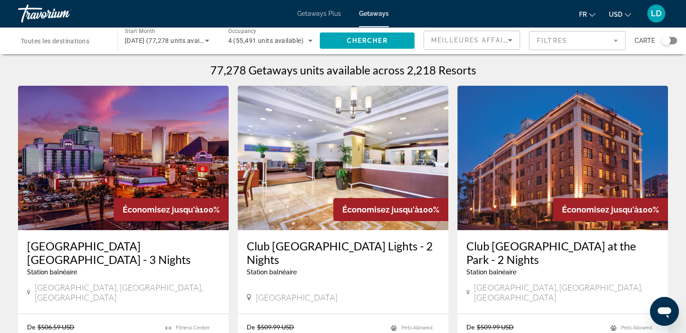
click at [545, 37] on mat-form-field "Filtres" at bounding box center [577, 40] width 96 height 19
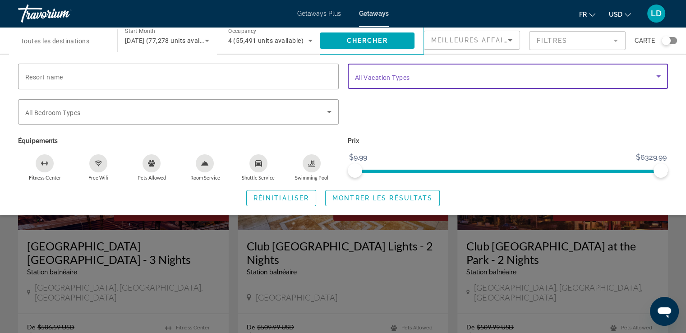
click at [416, 71] on span "Search widget" at bounding box center [506, 76] width 302 height 11
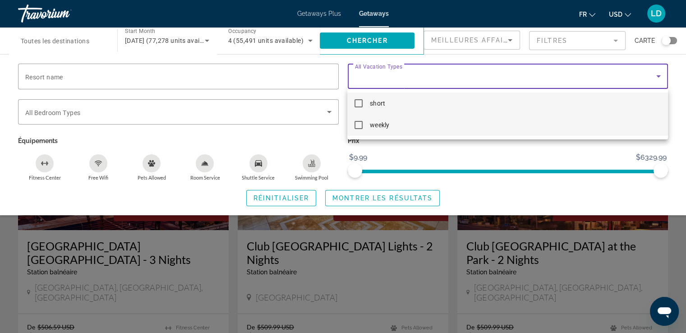
click at [361, 124] on mat-pseudo-checkbox at bounding box center [358, 125] width 8 height 8
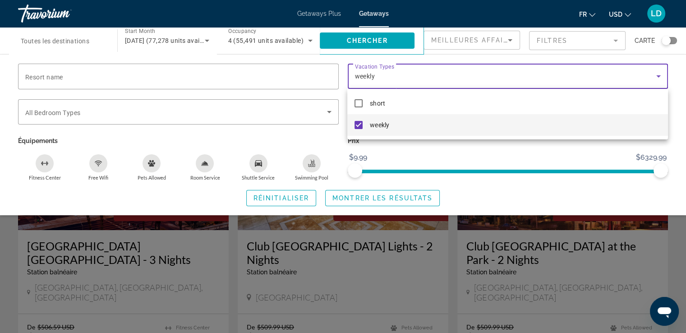
click at [335, 195] on div at bounding box center [343, 166] width 686 height 333
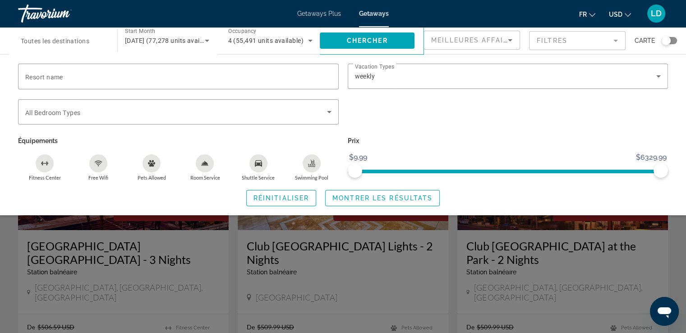
click at [335, 195] on span "Montrer les résultats" at bounding box center [382, 197] width 100 height 7
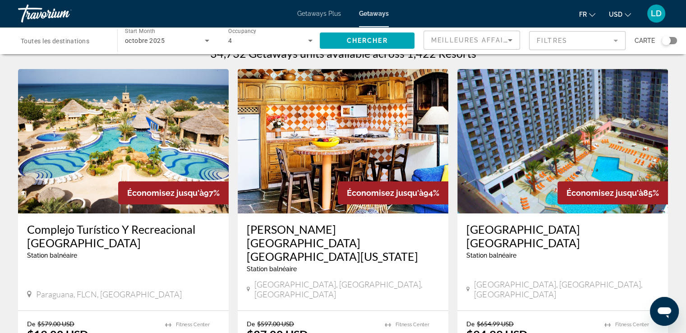
scroll to position [18, 0]
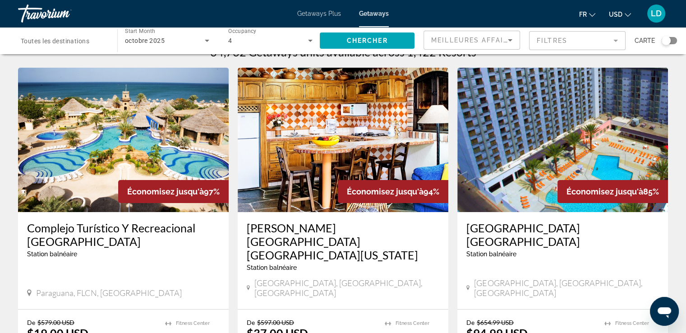
click at [563, 170] on img "Main content" at bounding box center [562, 140] width 210 height 144
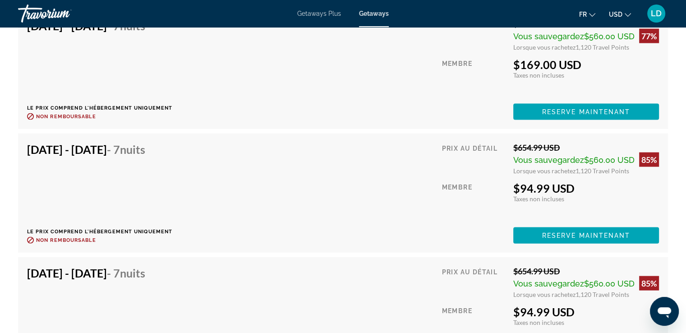
scroll to position [1911, 0]
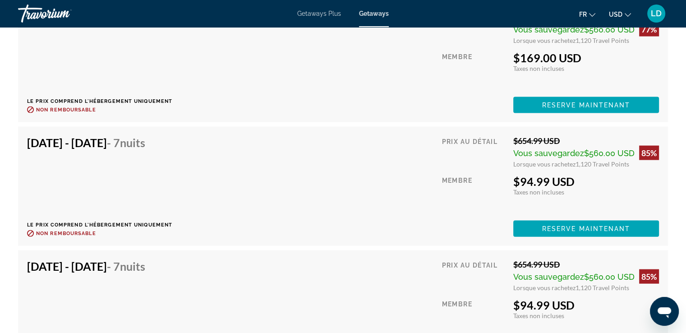
click at [266, 193] on div "[DATE] - [DATE] - 7 nuits Le prix comprend l'hébergement uniquement Remboursabl…" at bounding box center [342, 186] width 631 height 101
click at [159, 148] on div "[DATE] - [DATE] - 7 nuits" at bounding box center [96, 145] width 138 height 18
click at [530, 225] on span "Main content" at bounding box center [586, 229] width 146 height 22
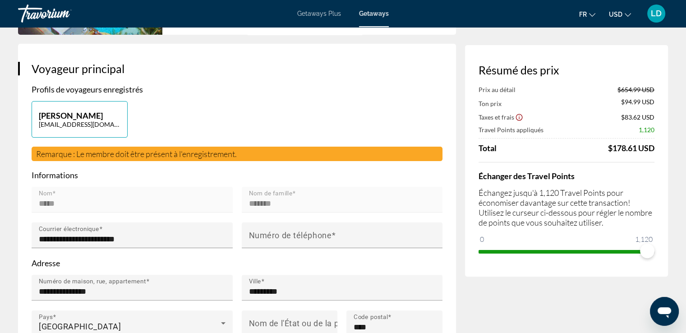
scroll to position [144, 0]
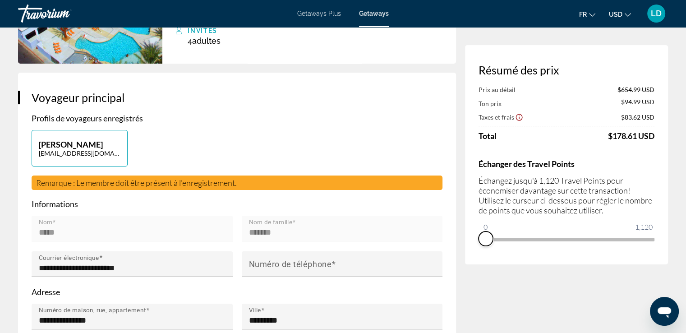
drag, startPoint x: 651, startPoint y: 251, endPoint x: 466, endPoint y: 252, distance: 185.3
click at [466, 252] on div "Résumé des prix Prix au détail $654.99 USD Ton prix $94.99 USD Taxes et frais $…" at bounding box center [566, 154] width 203 height 219
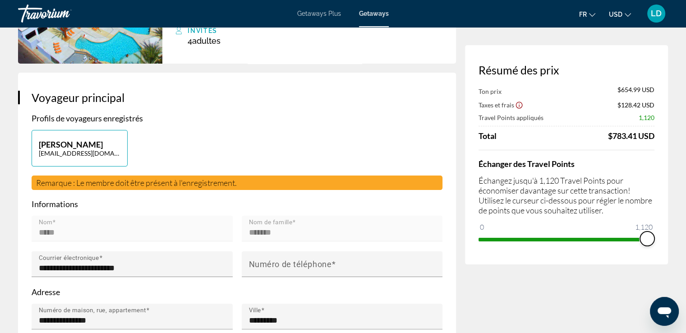
drag, startPoint x: 487, startPoint y: 223, endPoint x: 690, endPoint y: 255, distance: 205.8
click at [686, 188] on html "Passer au contenu principal Getaways Plus Getaways fr English Español Français …" at bounding box center [343, 22] width 686 height 333
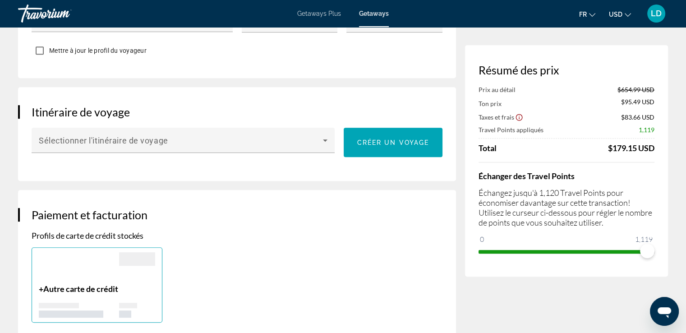
scroll to position [487, 0]
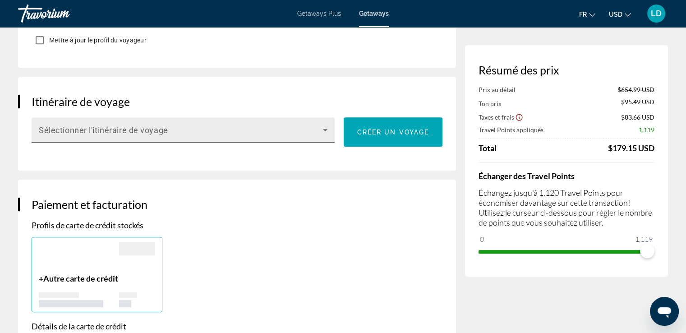
click at [281, 117] on div "Sélectionner l'itinéraire de voyage" at bounding box center [183, 129] width 288 height 25
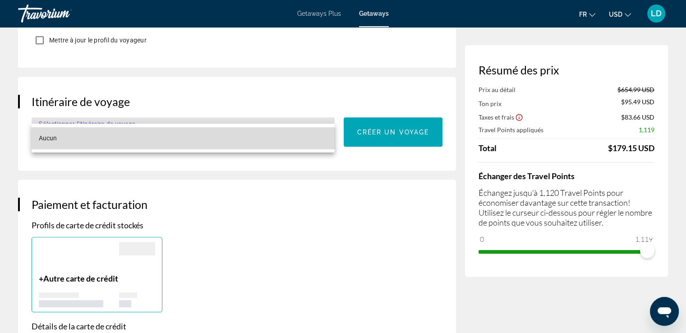
click at [272, 137] on mat-option "Aucun" at bounding box center [183, 138] width 303 height 22
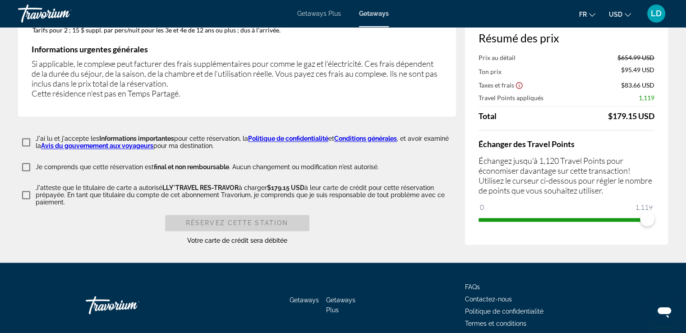
scroll to position [1480, 0]
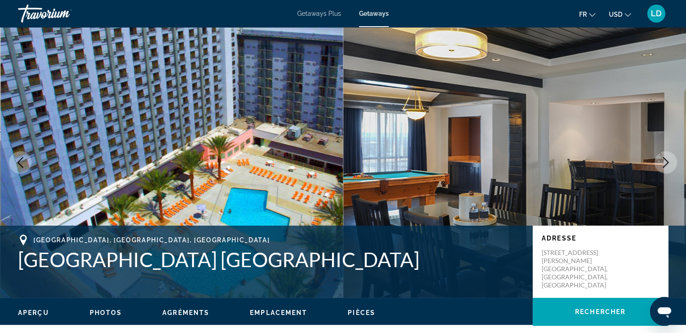
click at [660, 163] on icon "Next image" at bounding box center [665, 162] width 11 height 11
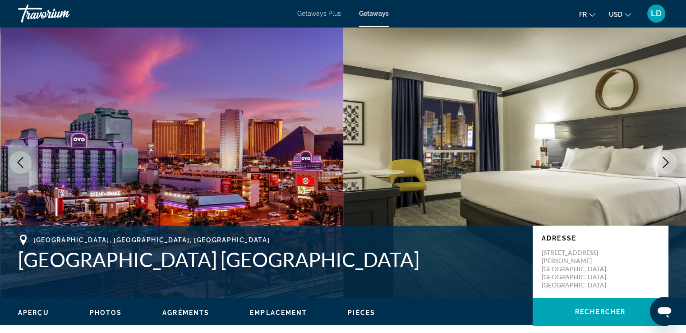
click at [660, 163] on icon "Next image" at bounding box center [665, 162] width 11 height 11
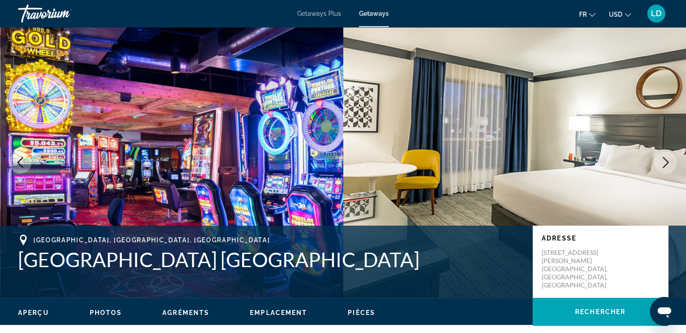
click at [660, 163] on icon "Next image" at bounding box center [665, 162] width 11 height 11
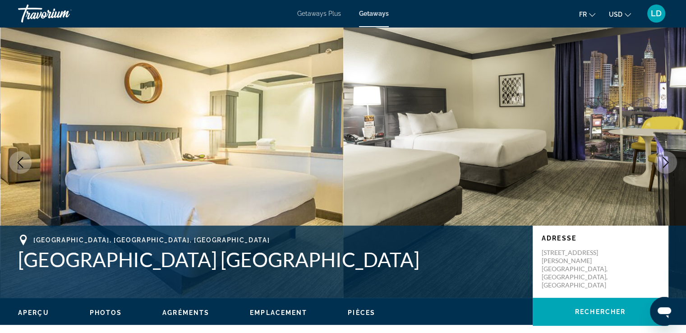
click at [660, 163] on icon "Next image" at bounding box center [665, 162] width 11 height 11
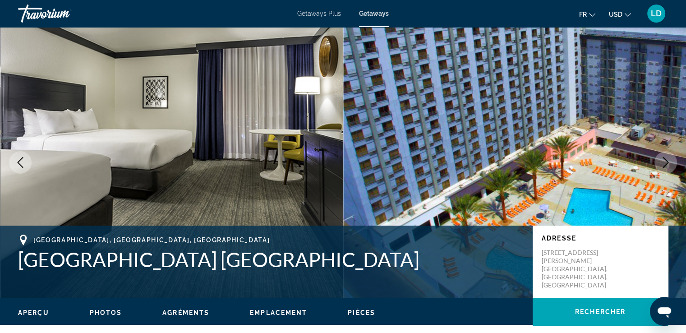
click at [660, 163] on icon "Next image" at bounding box center [665, 162] width 11 height 11
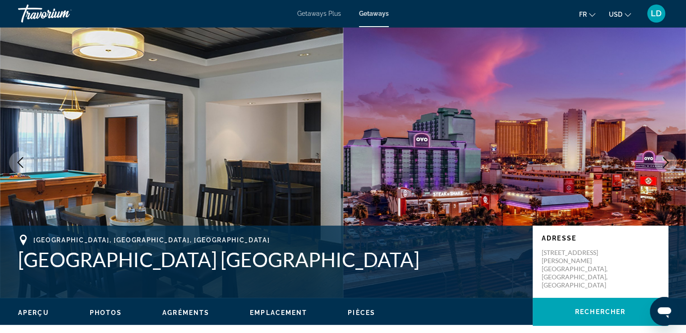
click at [660, 163] on icon "Next image" at bounding box center [665, 162] width 11 height 11
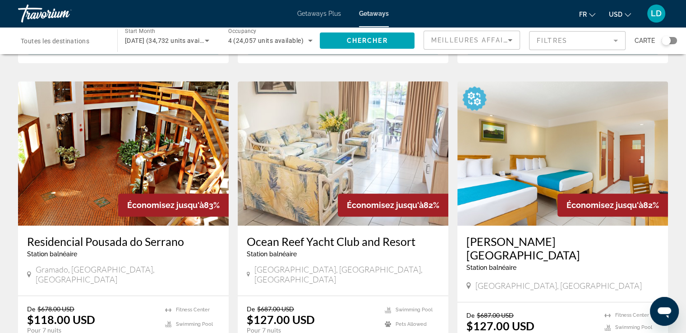
scroll to position [649, 0]
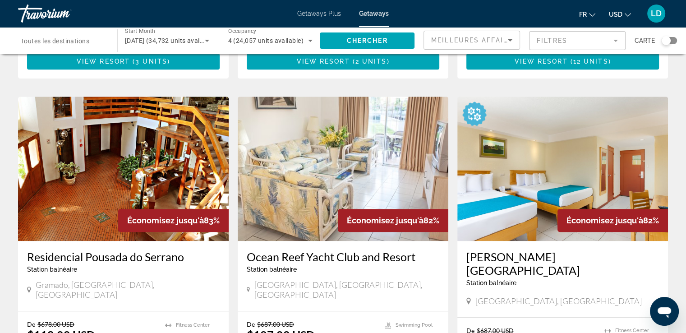
click at [305, 129] on img "Main content" at bounding box center [343, 168] width 210 height 144
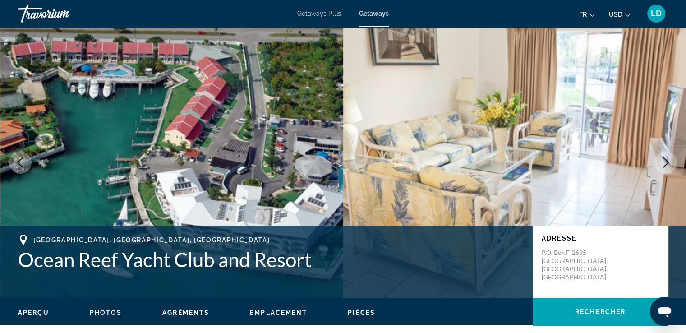
click at [670, 160] on icon "Next image" at bounding box center [665, 162] width 11 height 11
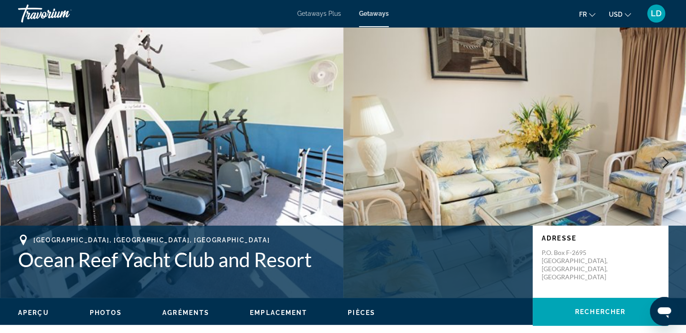
click at [670, 160] on icon "Next image" at bounding box center [665, 162] width 11 height 11
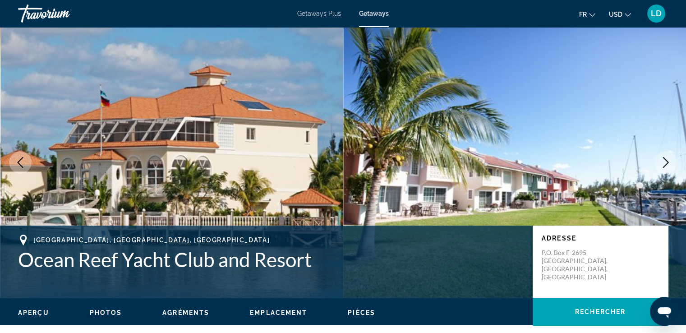
click at [670, 160] on icon "Next image" at bounding box center [665, 162] width 11 height 11
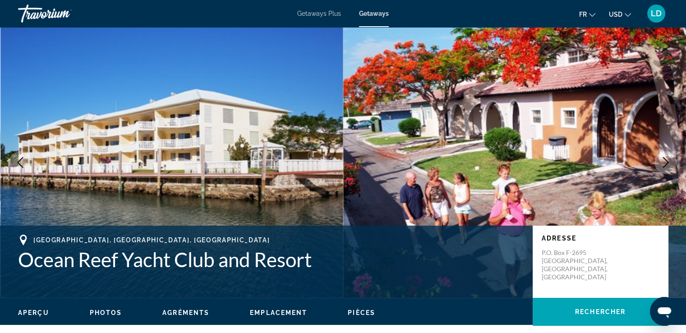
click at [670, 160] on icon "Next image" at bounding box center [665, 162] width 11 height 11
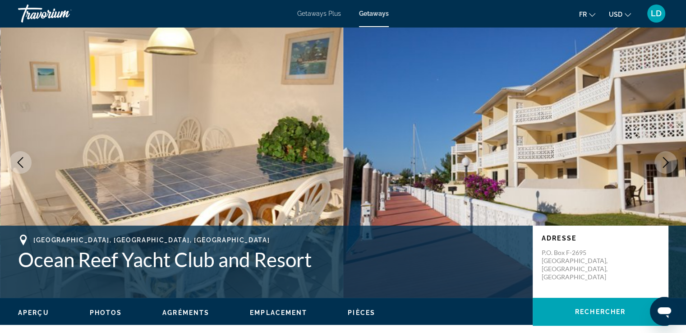
click at [670, 160] on icon "Next image" at bounding box center [665, 162] width 11 height 11
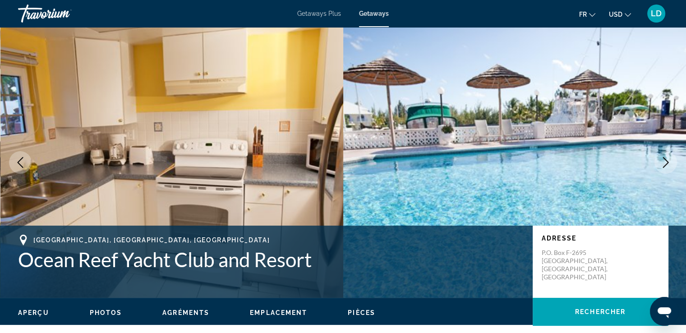
click at [670, 160] on icon "Next image" at bounding box center [665, 162] width 11 height 11
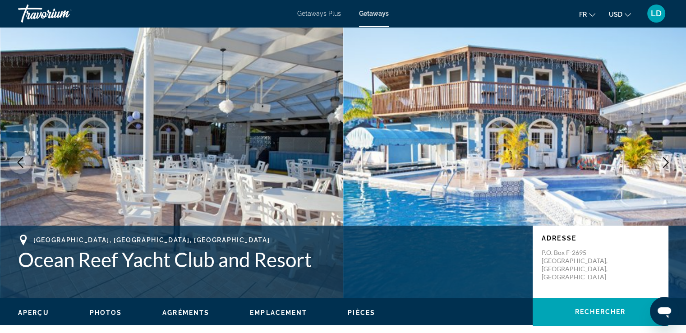
click at [670, 160] on icon "Next image" at bounding box center [665, 162] width 11 height 11
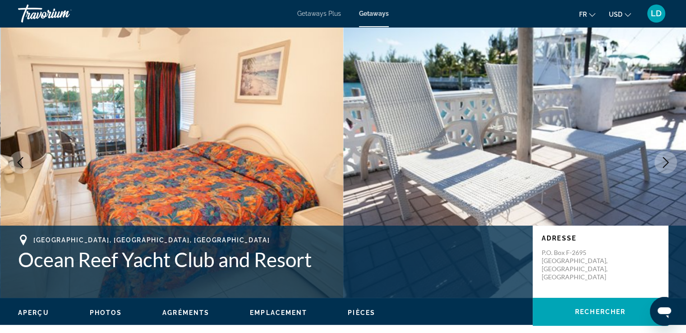
click at [670, 160] on icon "Next image" at bounding box center [665, 162] width 11 height 11
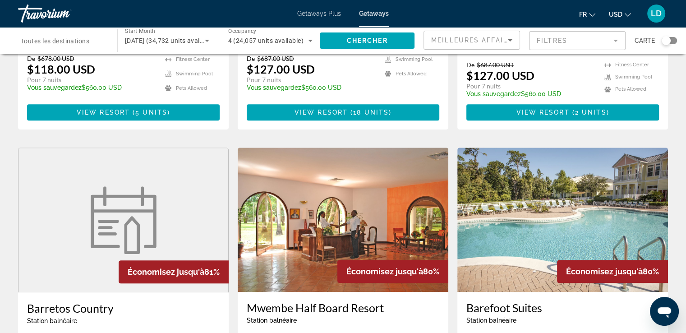
scroll to position [905, 0]
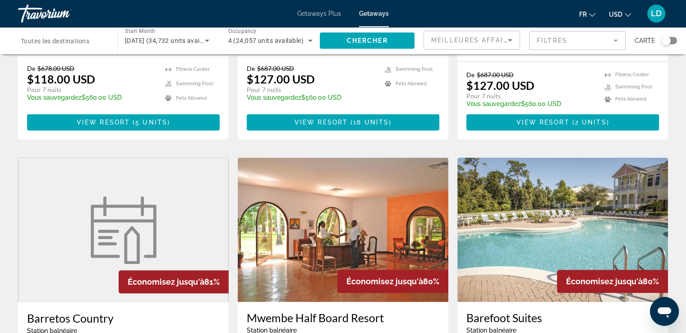
click at [486, 174] on img "Main content" at bounding box center [562, 229] width 210 height 144
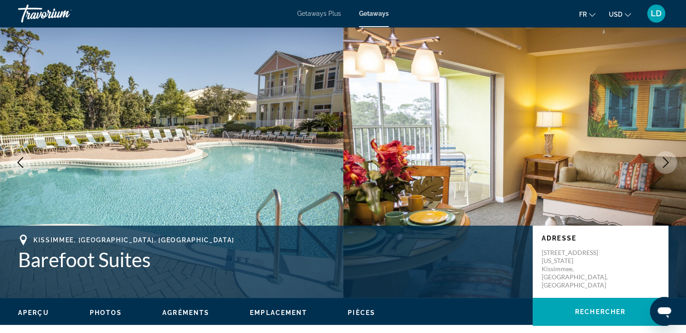
click at [672, 156] on button "Next image" at bounding box center [665, 162] width 23 height 23
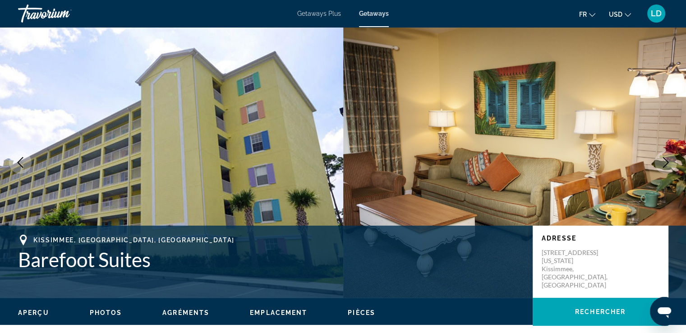
click at [672, 156] on button "Next image" at bounding box center [665, 162] width 23 height 23
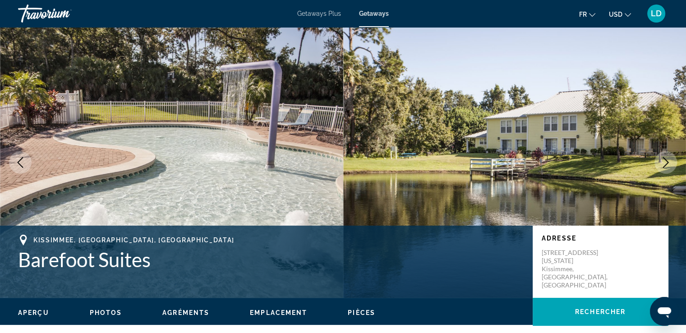
click at [672, 156] on button "Next image" at bounding box center [665, 162] width 23 height 23
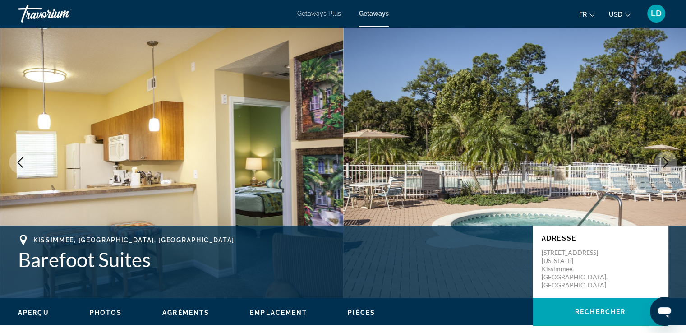
click at [672, 156] on button "Next image" at bounding box center [665, 162] width 23 height 23
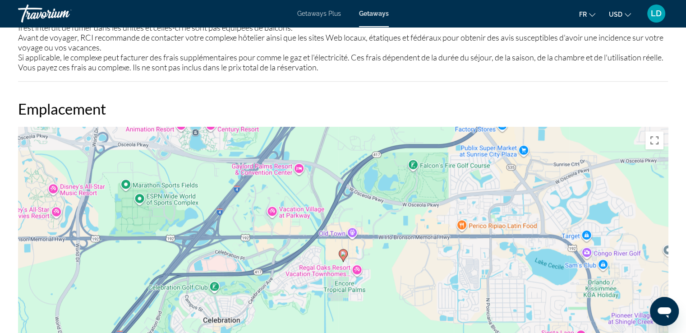
scroll to position [1118, 0]
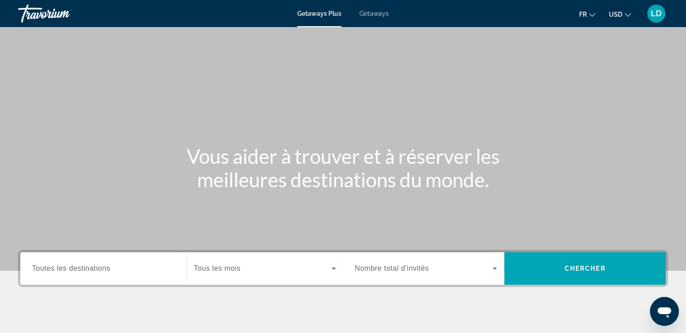
click at [272, 265] on span "Search widget" at bounding box center [262, 268] width 137 height 11
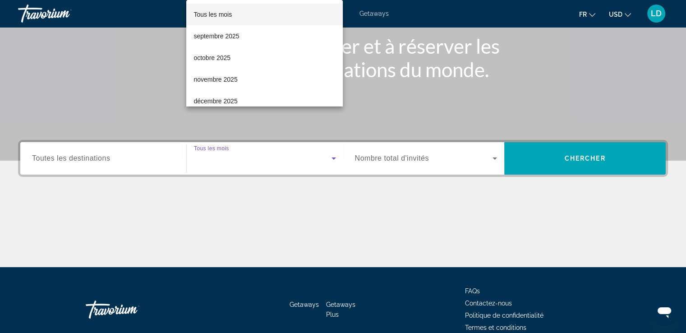
scroll to position [155, 0]
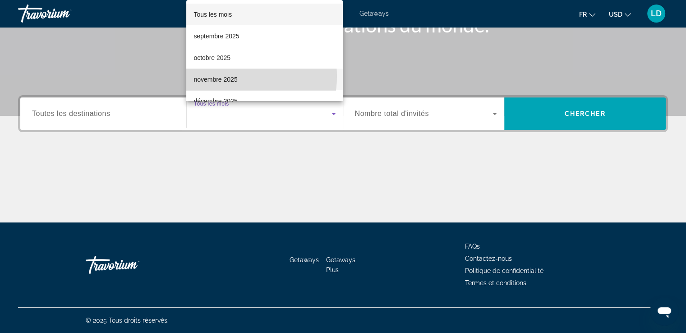
click at [222, 76] on span "novembre 2025" at bounding box center [215, 79] width 44 height 11
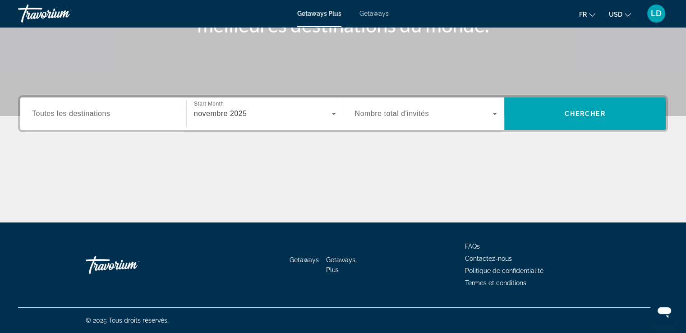
click at [386, 115] on span "Nombre total d'invités" at bounding box center [392, 114] width 74 height 8
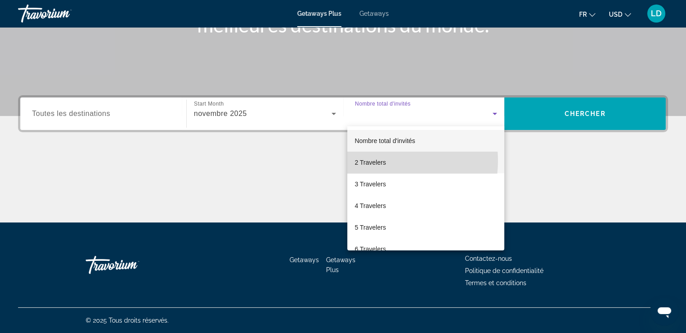
click at [372, 160] on span "2 Travelers" at bounding box center [369, 162] width 31 height 11
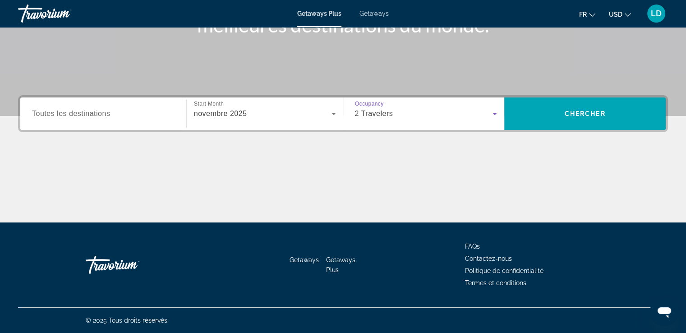
click at [128, 112] on input "Destination Toutes les destinations" at bounding box center [103, 114] width 142 height 11
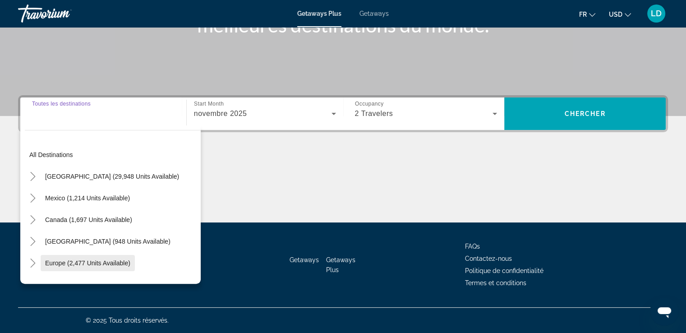
click at [129, 255] on span "Search widget" at bounding box center [88, 263] width 94 height 22
type input "**********"
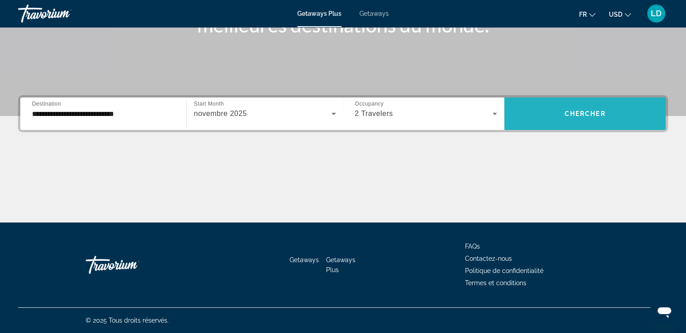
click at [557, 114] on span "Search widget" at bounding box center [584, 114] width 161 height 22
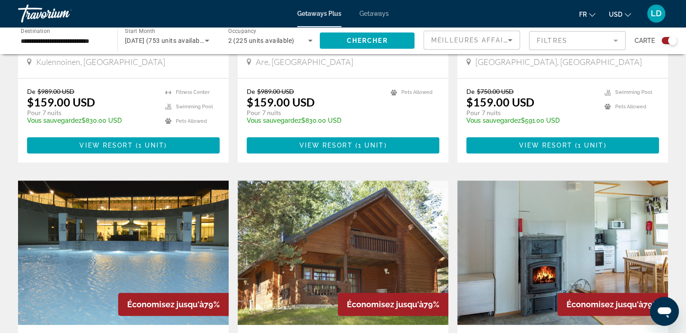
scroll to position [559, 0]
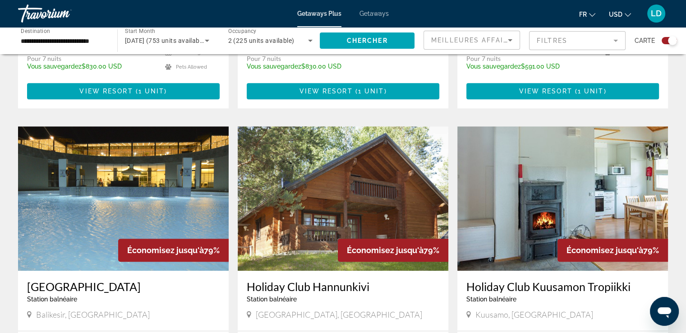
click at [97, 159] on img "Main content" at bounding box center [123, 198] width 210 height 144
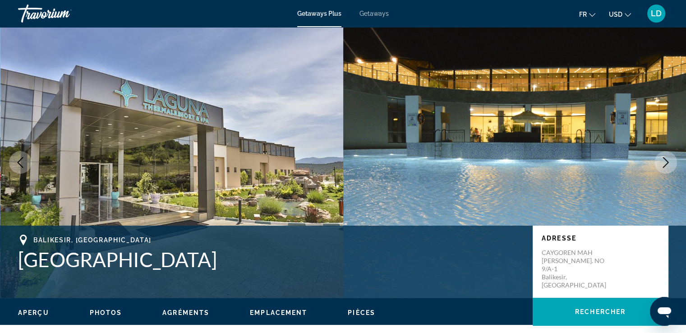
click at [663, 160] on icon "Next image" at bounding box center [665, 162] width 11 height 11
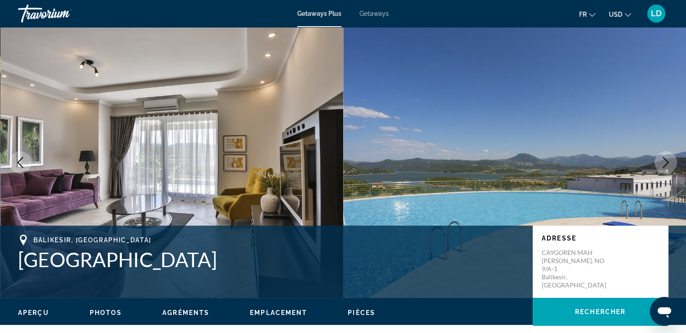
click at [663, 160] on icon "Next image" at bounding box center [665, 162] width 11 height 11
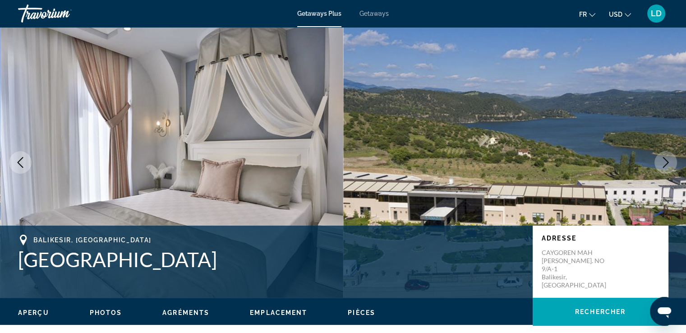
click at [663, 160] on icon "Next image" at bounding box center [665, 162] width 11 height 11
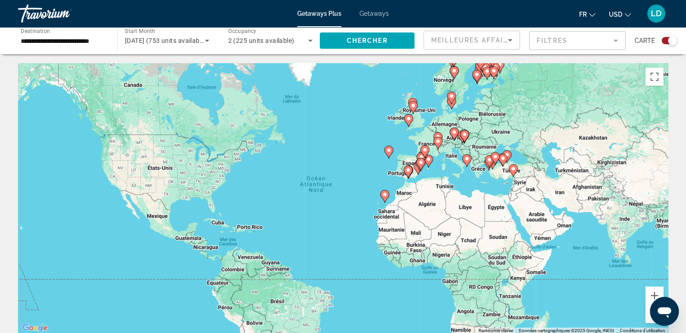
click at [156, 44] on span "novembre 2025 (753 units available)" at bounding box center [166, 40] width 82 height 7
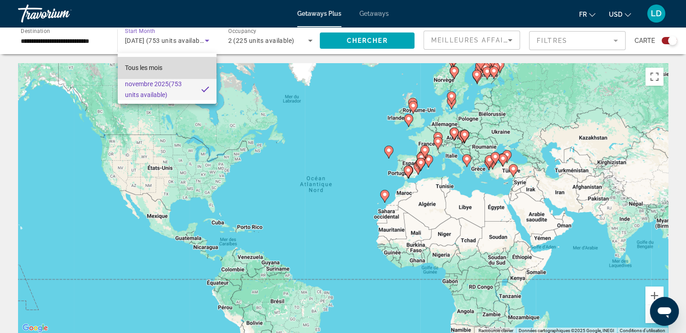
click at [142, 68] on span "Tous les mois" at bounding box center [143, 67] width 37 height 7
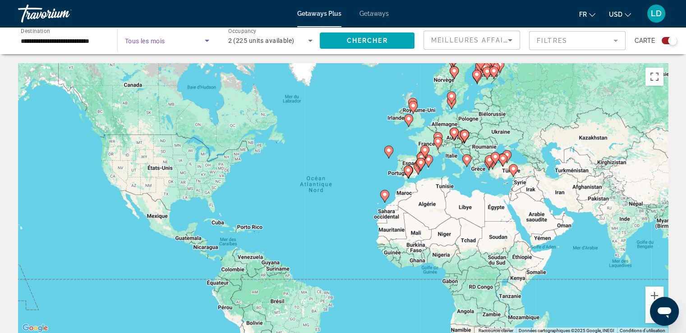
click at [159, 45] on span "Search widget" at bounding box center [165, 40] width 80 height 11
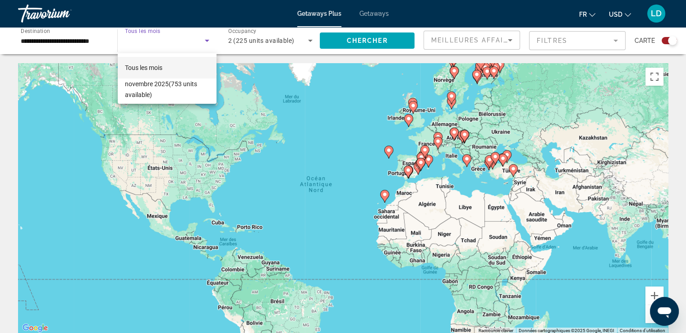
click at [204, 42] on div at bounding box center [343, 166] width 686 height 333
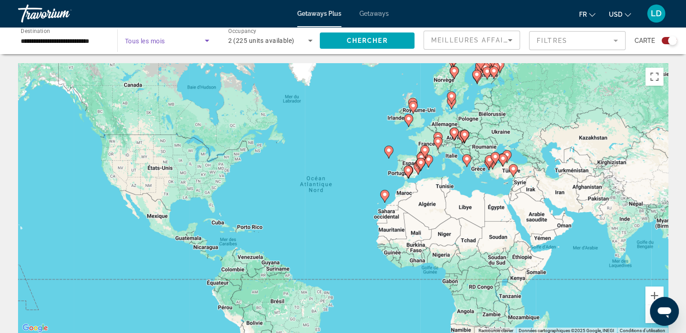
click at [204, 42] on icon "Search widget" at bounding box center [206, 40] width 11 height 11
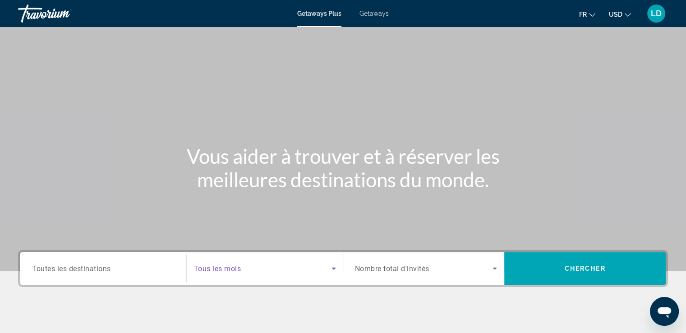
click at [283, 270] on span "Search widget" at bounding box center [262, 268] width 137 height 11
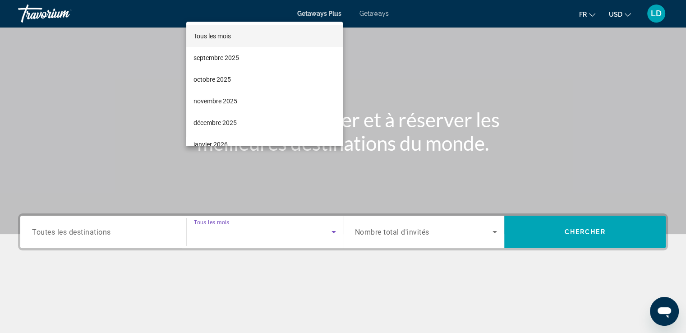
scroll to position [155, 0]
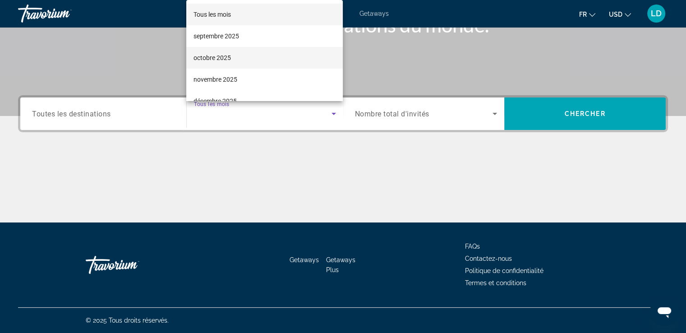
click at [239, 63] on mat-option "octobre 2025" at bounding box center [264, 58] width 156 height 22
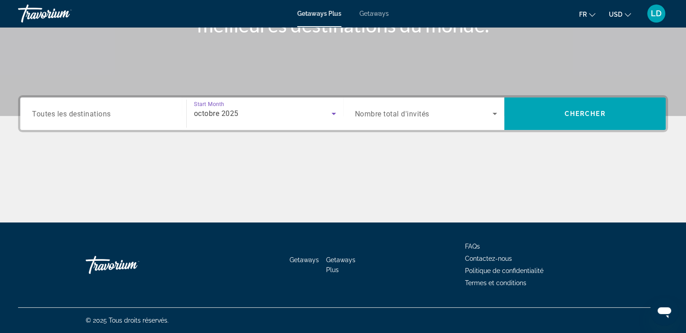
click at [369, 115] on span "Nombre total d'invités" at bounding box center [392, 114] width 74 height 9
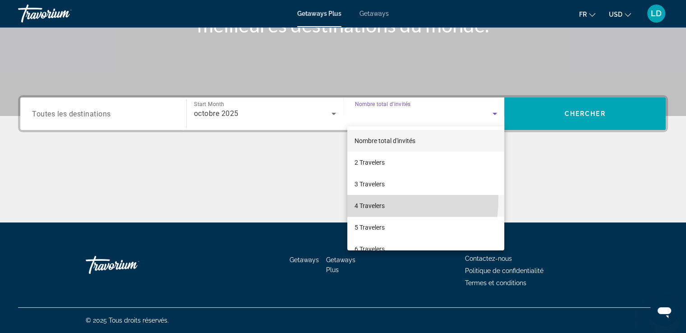
click at [366, 200] on span "4 Travelers" at bounding box center [369, 205] width 30 height 11
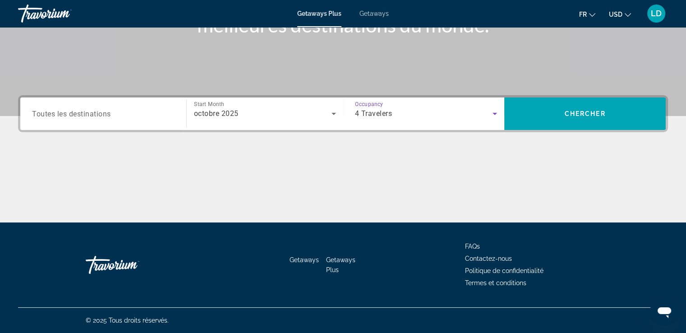
click at [130, 110] on input "Destination Toutes les destinations" at bounding box center [103, 114] width 142 height 11
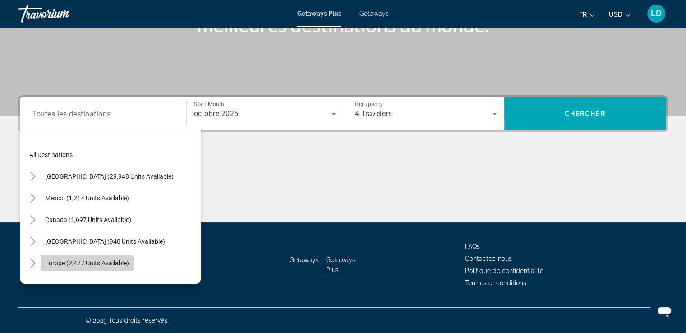
click at [77, 255] on span "Search widget" at bounding box center [87, 263] width 93 height 22
type input "**********"
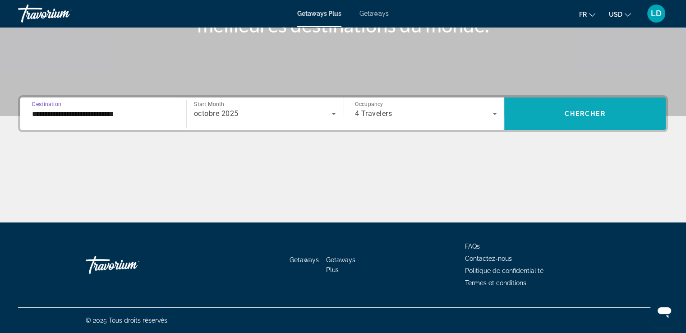
click at [581, 112] on span "Chercher" at bounding box center [584, 113] width 41 height 7
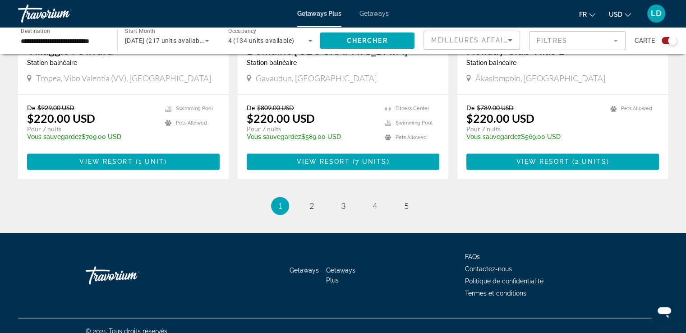
scroll to position [1386, 0]
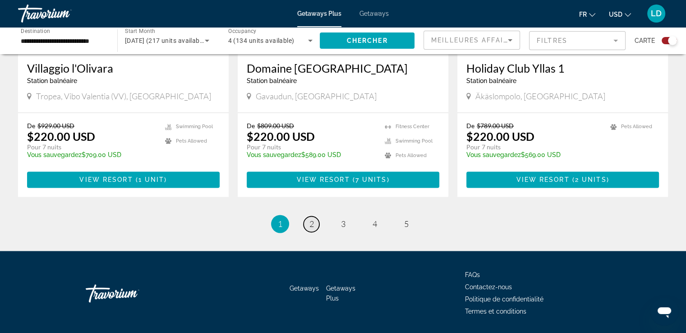
click at [310, 219] on span "2" at bounding box center [311, 224] width 5 height 10
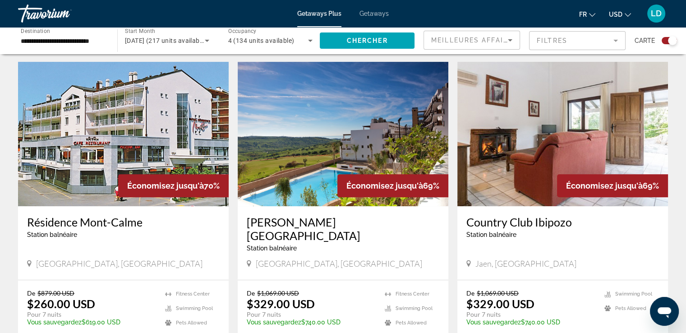
scroll to position [305, 0]
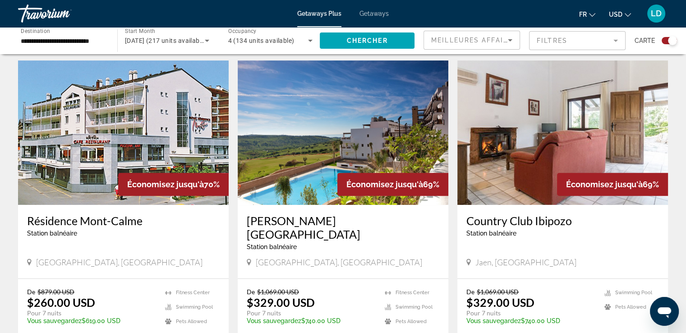
click at [339, 142] on img "Main content" at bounding box center [343, 132] width 210 height 144
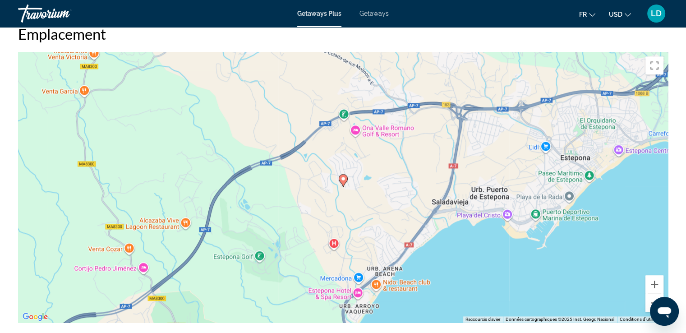
scroll to position [1002, 0]
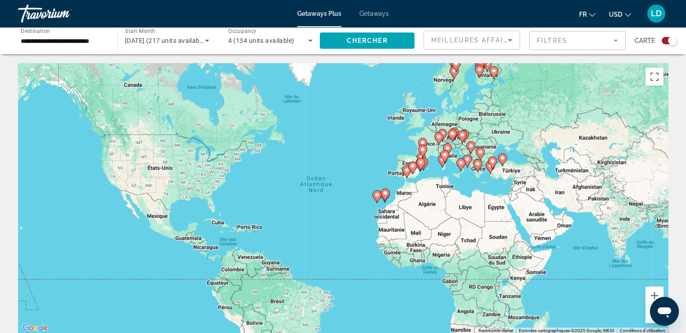
scroll to position [18, 0]
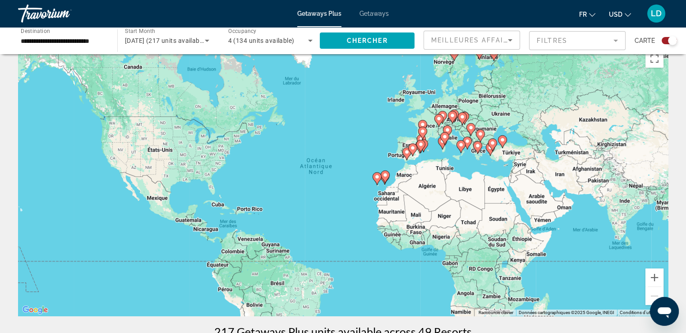
click at [368, 12] on span "Getaways" at bounding box center [373, 13] width 29 height 7
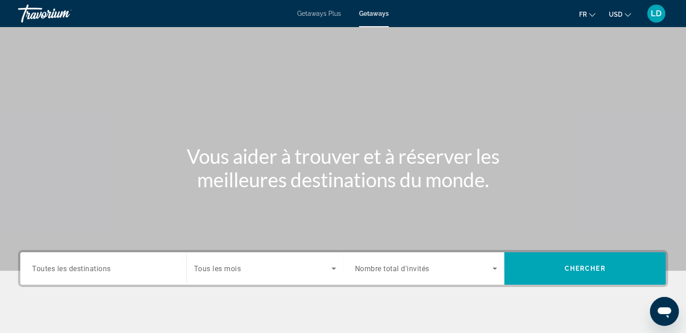
click at [223, 277] on div "Search widget" at bounding box center [265, 268] width 142 height 25
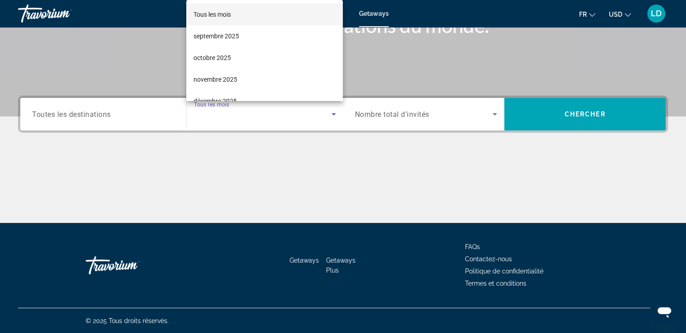
scroll to position [155, 0]
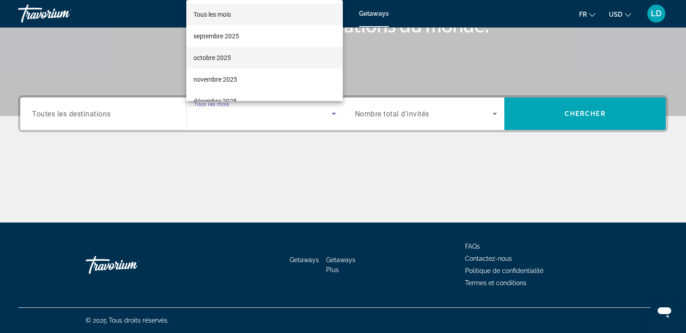
click at [211, 52] on span "octobre 2025" at bounding box center [211, 57] width 37 height 11
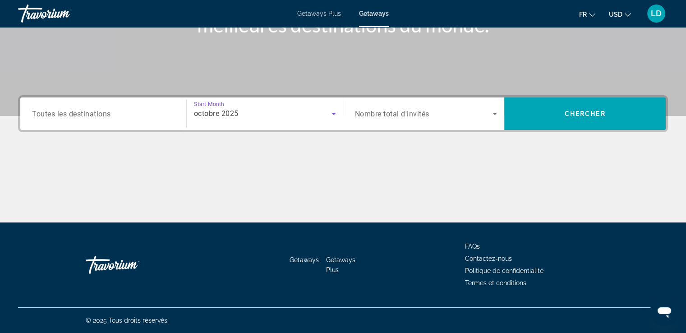
click at [82, 119] on div "Search widget" at bounding box center [103, 114] width 142 height 26
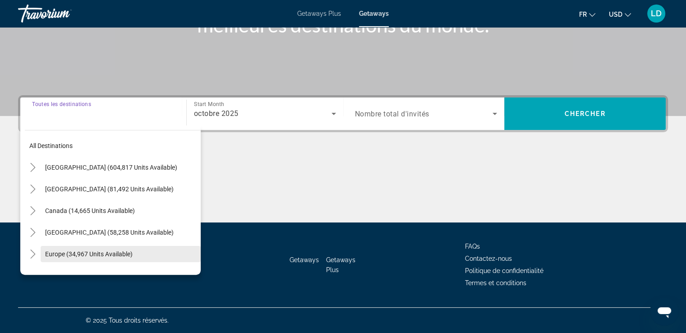
click at [44, 252] on span "Search widget" at bounding box center [121, 254] width 160 height 22
type input "**********"
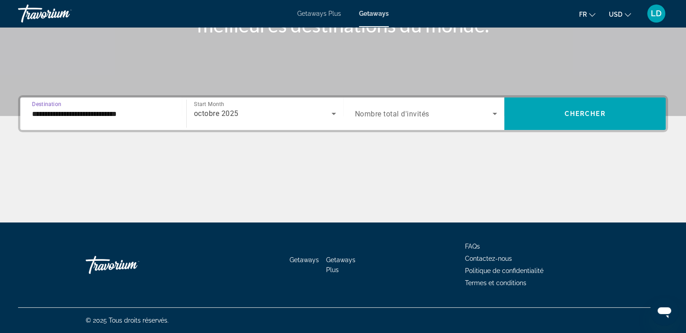
click at [394, 112] on span "Nombre total d'invités" at bounding box center [392, 114] width 74 height 9
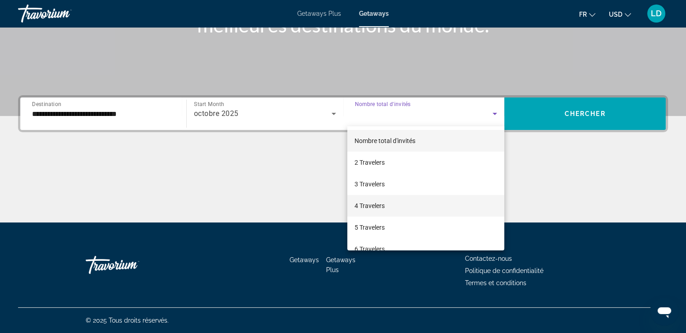
click at [365, 215] on mat-option "4 Travelers" at bounding box center [425, 206] width 157 height 22
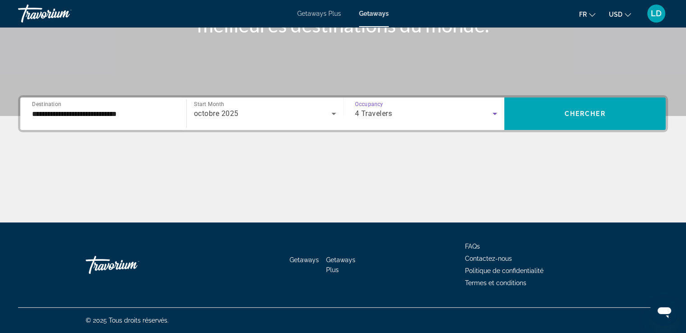
click at [256, 115] on div "octobre 2025" at bounding box center [262, 113] width 137 height 11
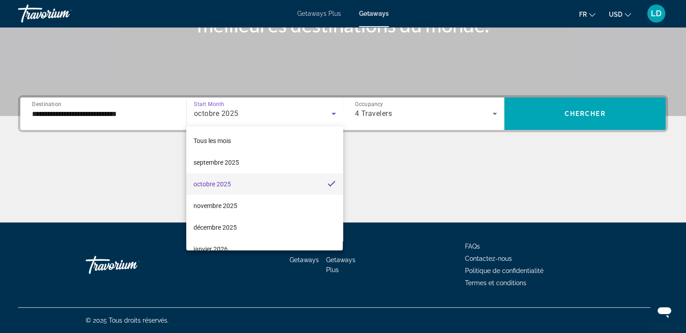
click at [253, 185] on mat-option "octobre 2025" at bounding box center [264, 184] width 156 height 22
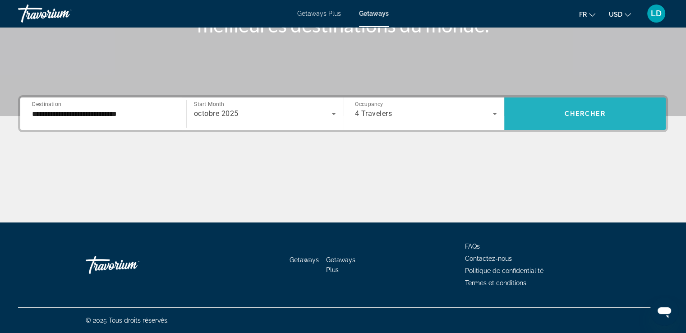
click at [570, 119] on span "Search widget" at bounding box center [584, 114] width 161 height 22
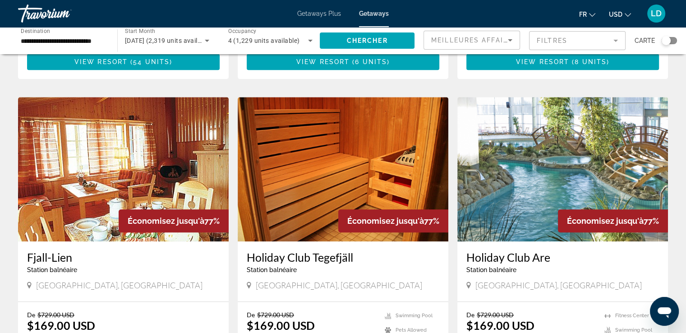
scroll to position [938, 0]
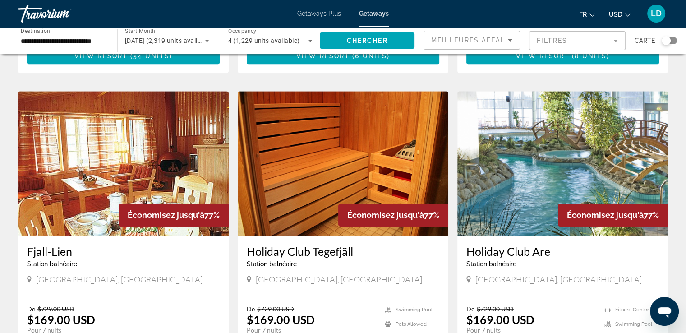
click at [585, 160] on img "Main content" at bounding box center [562, 163] width 210 height 144
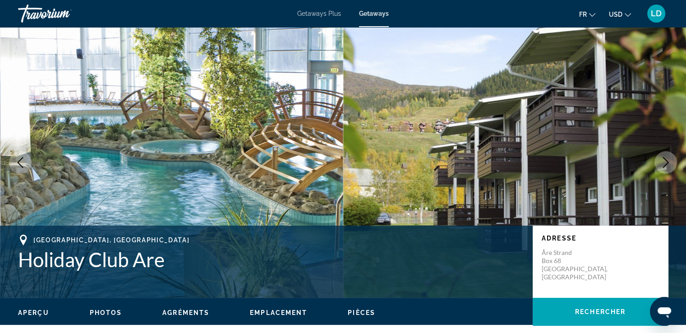
click at [662, 159] on icon "Next image" at bounding box center [665, 162] width 11 height 11
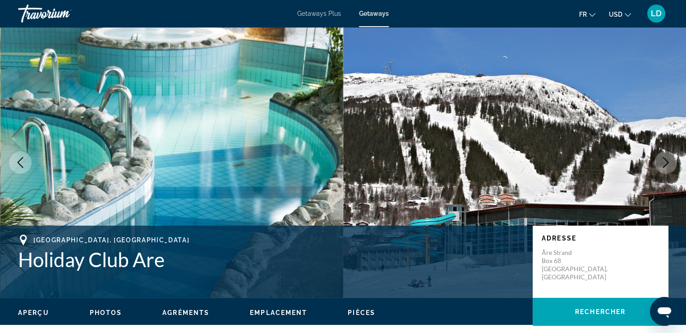
click at [662, 159] on icon "Next image" at bounding box center [665, 162] width 11 height 11
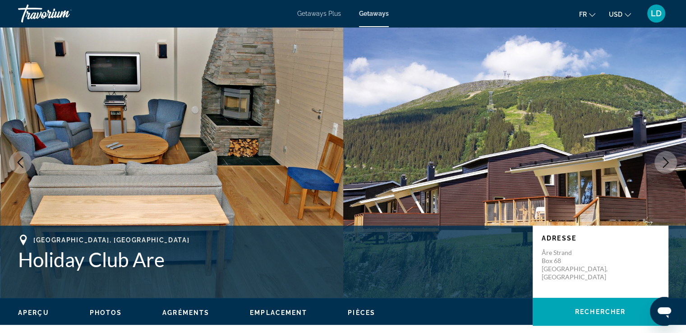
click at [662, 159] on icon "Next image" at bounding box center [665, 162] width 11 height 11
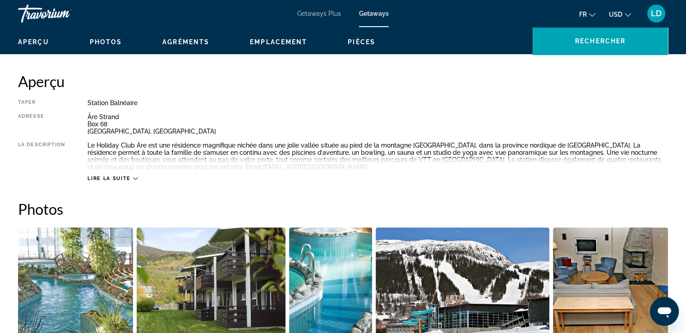
scroll to position [252, 0]
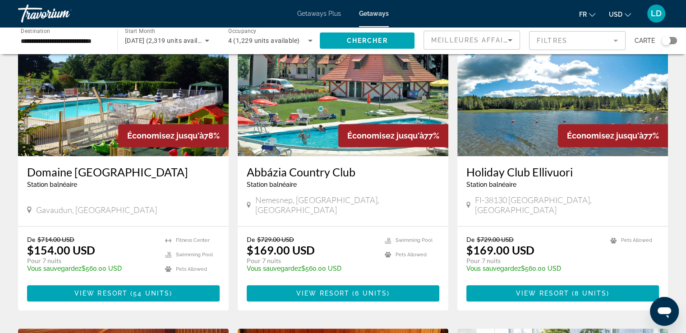
scroll to position [703, 0]
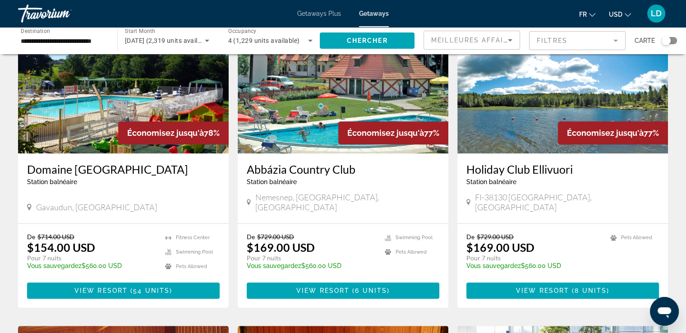
click at [480, 101] on img "Main content" at bounding box center [562, 81] width 210 height 144
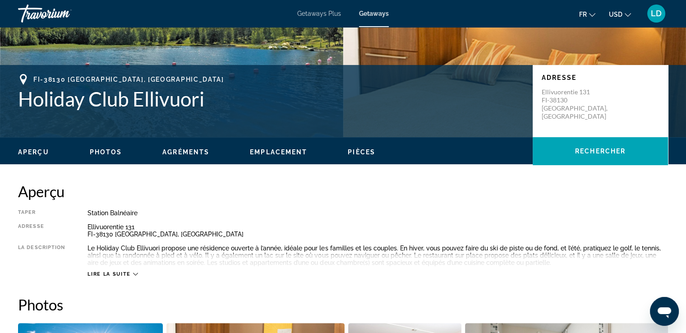
scroll to position [162, 0]
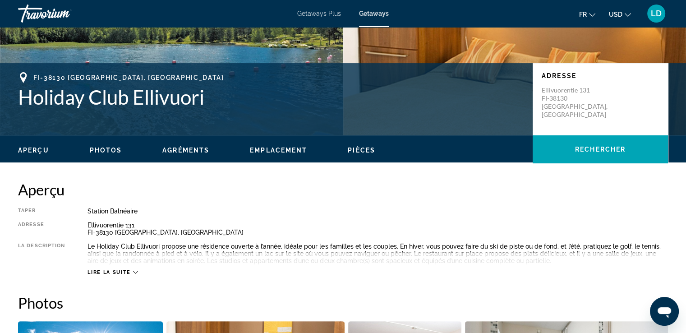
click at [137, 269] on button "Lire la suite" at bounding box center [112, 272] width 50 height 7
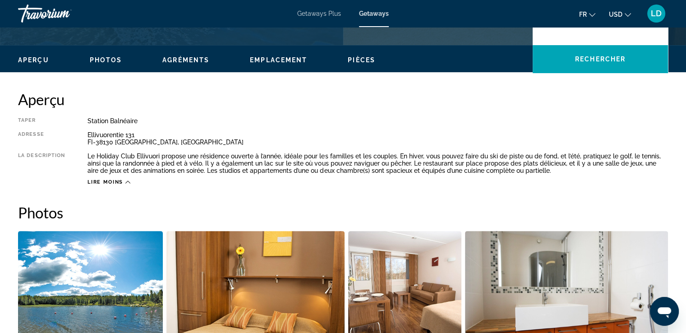
scroll to position [325, 0]
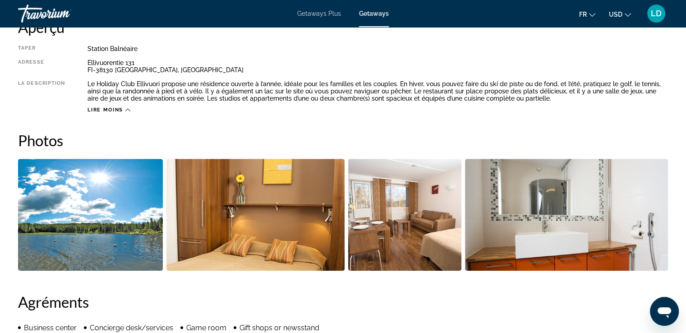
click at [88, 229] on img "Open full-screen image slider" at bounding box center [90, 215] width 145 height 112
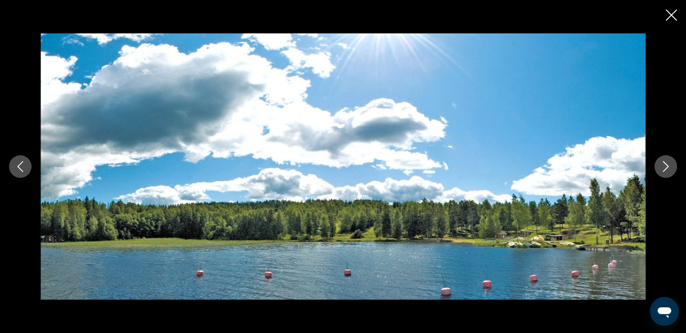
scroll to position [343, 0]
click at [662, 169] on icon "Next image" at bounding box center [665, 166] width 11 height 11
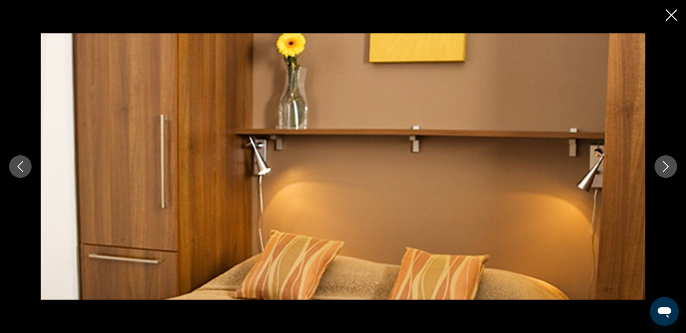
click at [662, 169] on icon "Next image" at bounding box center [665, 166] width 11 height 11
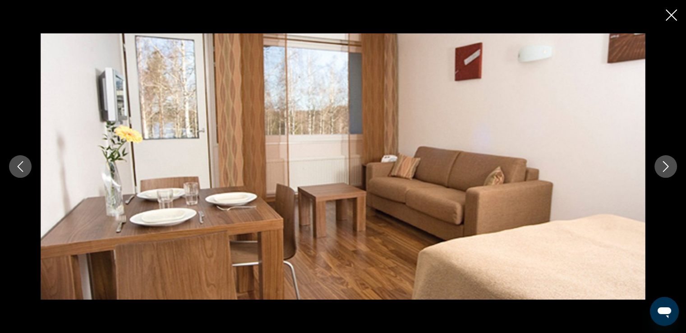
scroll to position [397, 0]
click at [662, 169] on icon "Next image" at bounding box center [665, 166] width 11 height 11
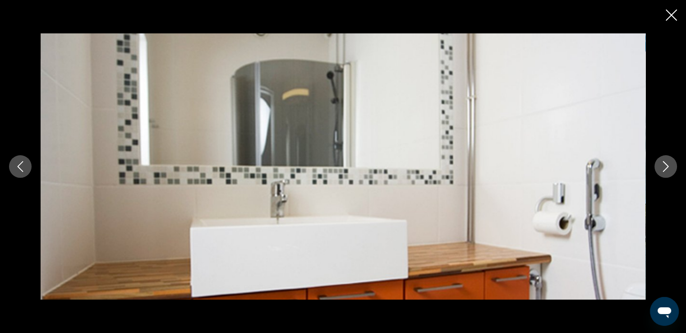
click at [662, 169] on icon "Next image" at bounding box center [665, 166] width 11 height 11
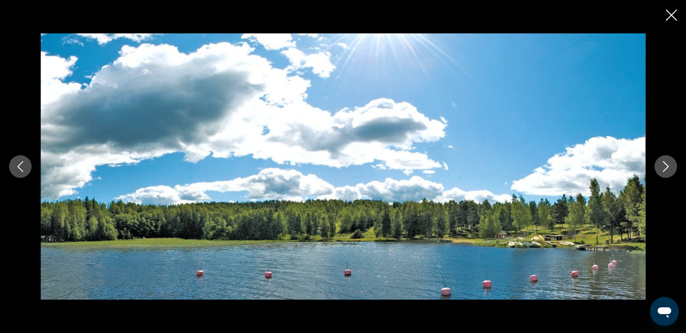
click at [662, 169] on icon "Next image" at bounding box center [665, 166] width 11 height 11
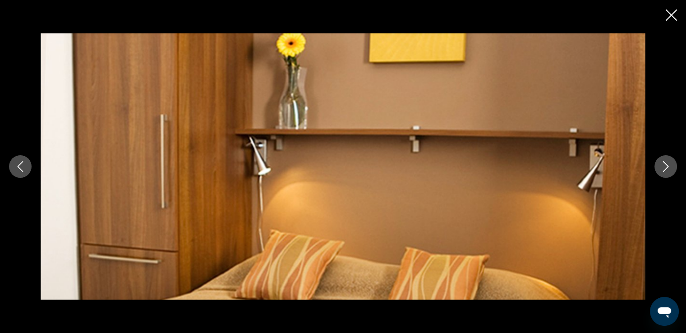
click at [667, 16] on icon "Close slideshow" at bounding box center [670, 14] width 11 height 11
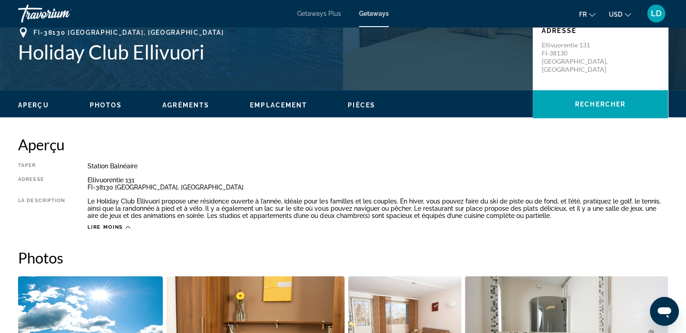
scroll to position [216, 0]
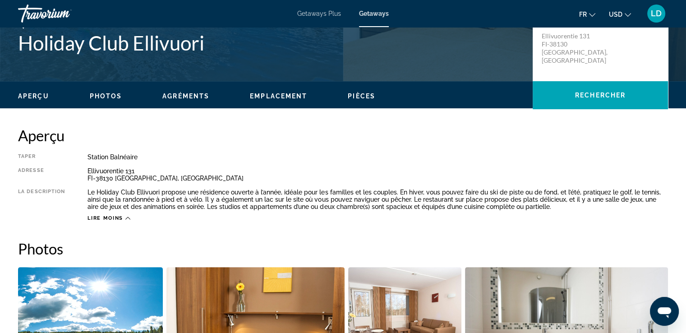
click at [192, 99] on span "Agréments" at bounding box center [185, 95] width 47 height 7
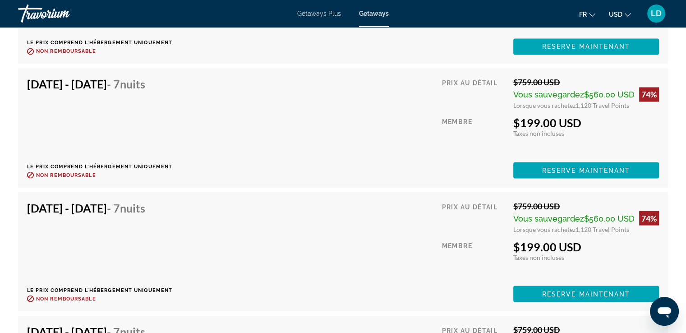
scroll to position [1623, 0]
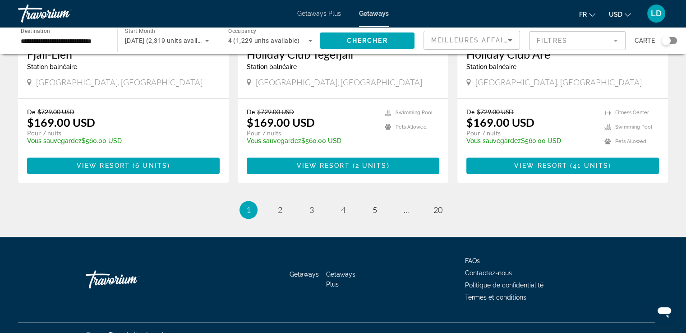
scroll to position [1139, 0]
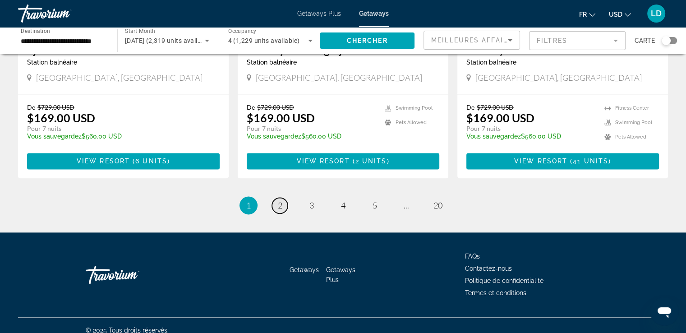
click at [285, 197] on link "page 2" at bounding box center [280, 205] width 16 height 16
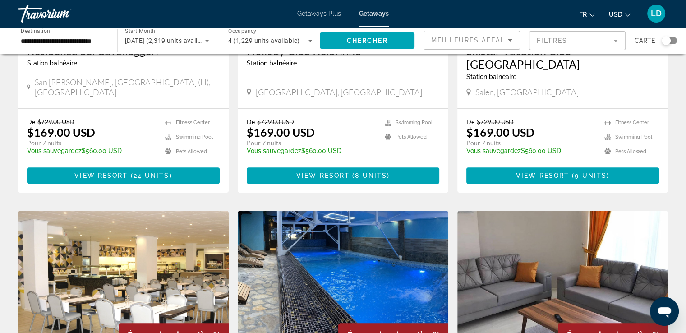
scroll to position [476, 0]
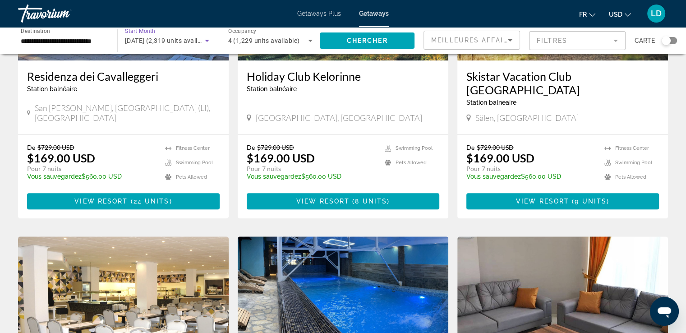
click at [169, 42] on span "octobre 2025 (2,319 units available)" at bounding box center [168, 40] width 87 height 7
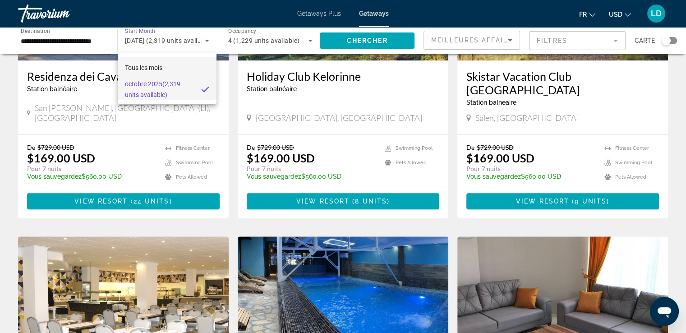
click at [146, 69] on span "Tous les mois" at bounding box center [143, 67] width 37 height 7
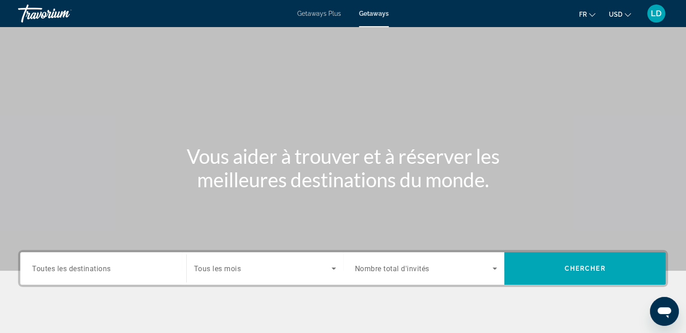
click at [227, 271] on span "Tous les mois" at bounding box center [217, 268] width 47 height 9
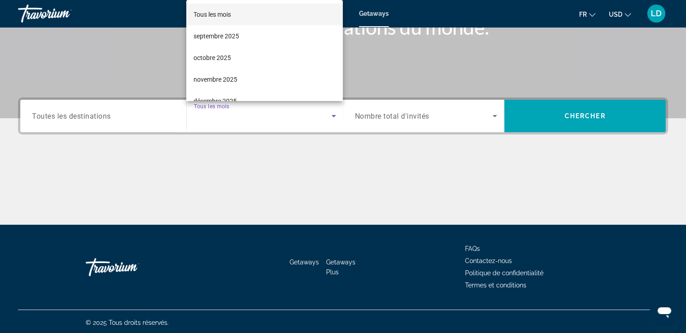
scroll to position [155, 0]
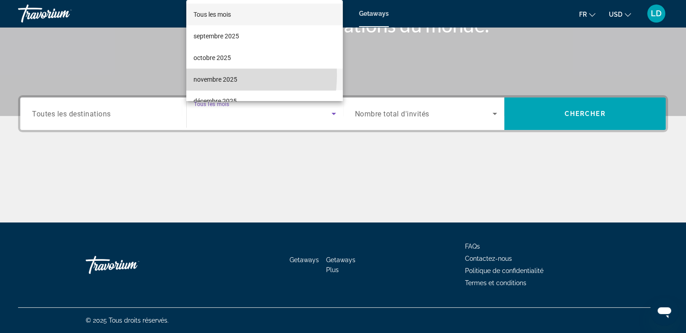
click at [196, 75] on span "novembre 2025" at bounding box center [215, 79] width 44 height 11
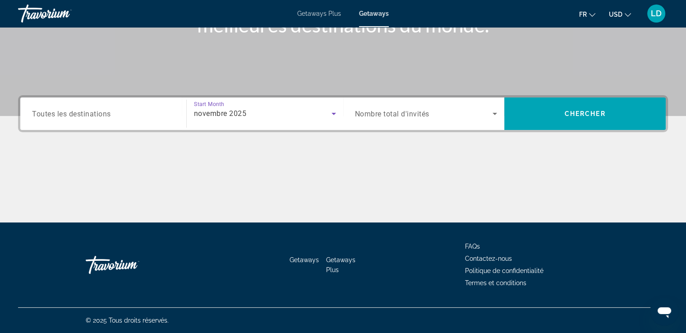
click at [132, 109] on input "Destination Toutes les destinations" at bounding box center [103, 114] width 142 height 11
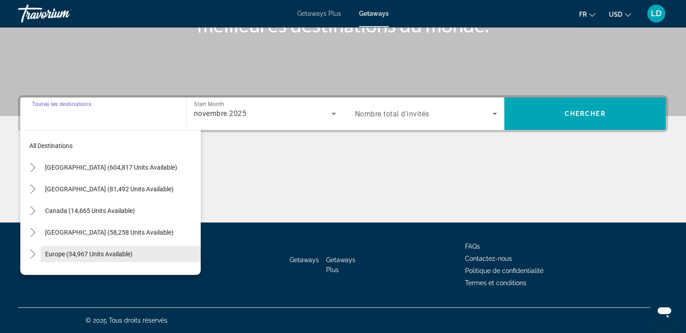
click at [56, 246] on span "Search widget" at bounding box center [121, 254] width 160 height 22
type input "**********"
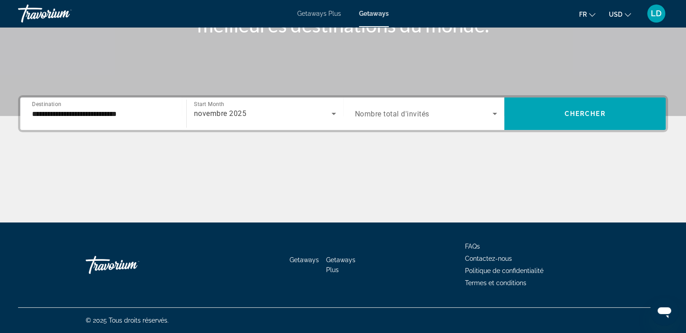
click at [396, 121] on div "Search widget" at bounding box center [426, 113] width 142 height 25
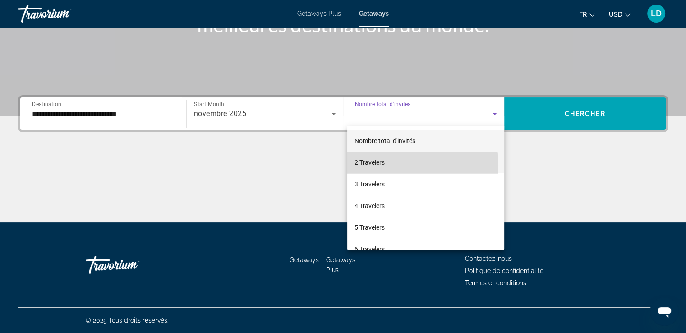
click at [368, 165] on span "2 Travelers" at bounding box center [369, 162] width 30 height 11
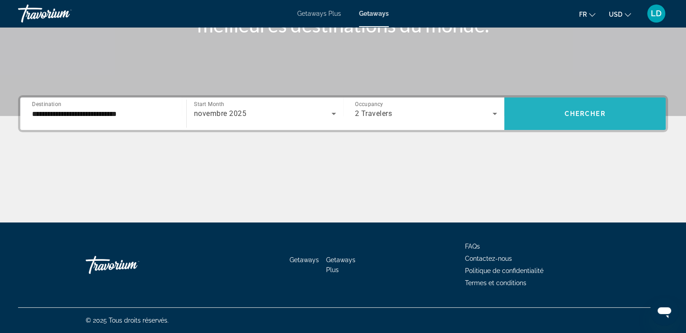
click at [590, 107] on span "Search widget" at bounding box center [584, 114] width 161 height 22
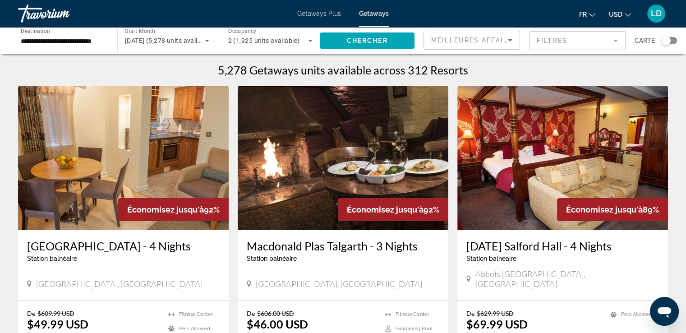
click at [576, 37] on mat-form-field "Filtres" at bounding box center [577, 40] width 96 height 19
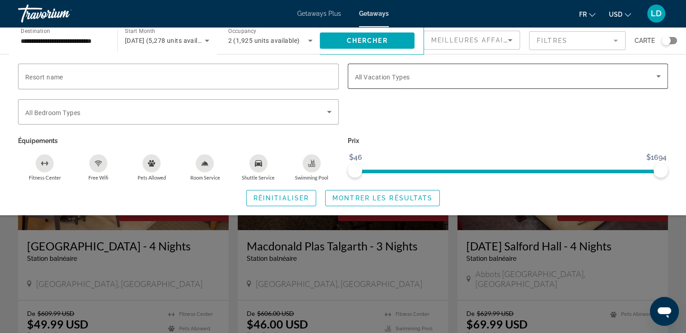
click at [467, 64] on div "Search widget" at bounding box center [508, 76] width 306 height 25
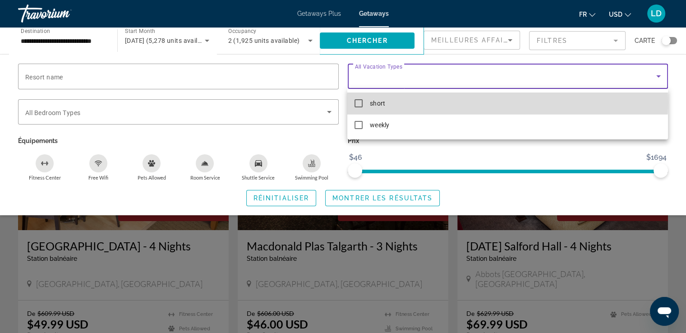
click at [378, 102] on span "short" at bounding box center [377, 103] width 15 height 11
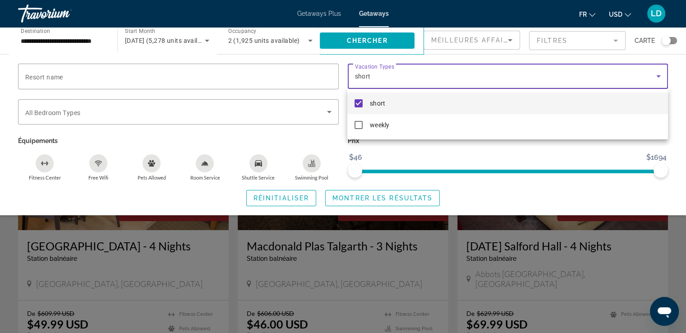
click at [353, 201] on div at bounding box center [343, 166] width 686 height 333
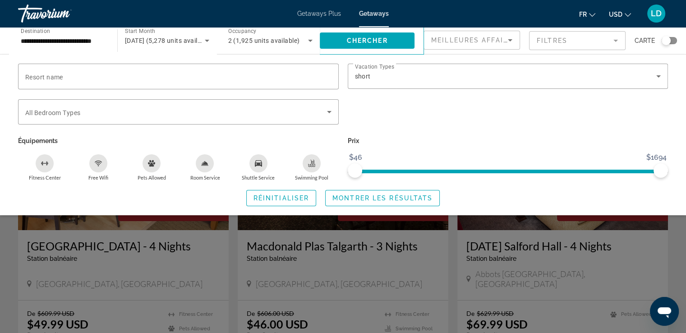
click at [353, 201] on span "Search widget" at bounding box center [382, 198] width 114 height 22
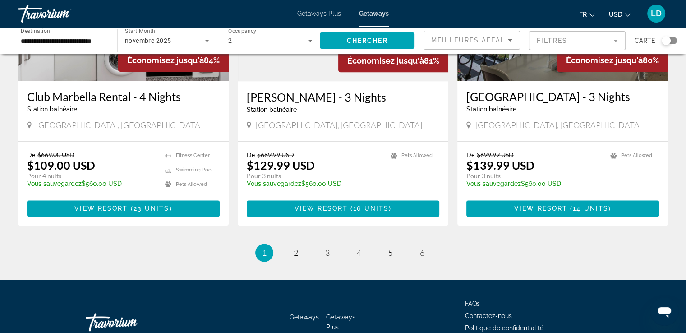
scroll to position [1153, 0]
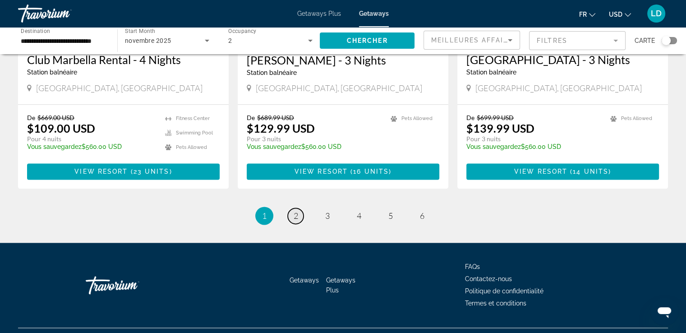
click at [297, 208] on link "page 2" at bounding box center [296, 216] width 16 height 16
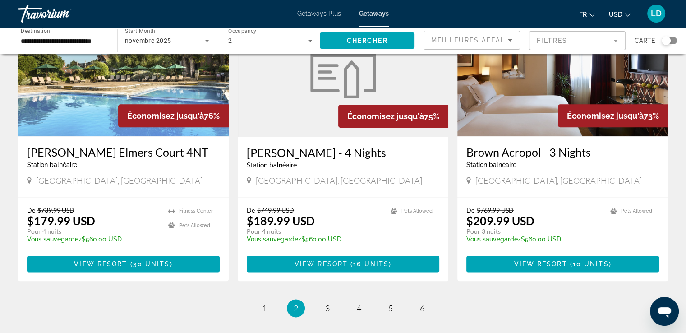
scroll to position [1028, 0]
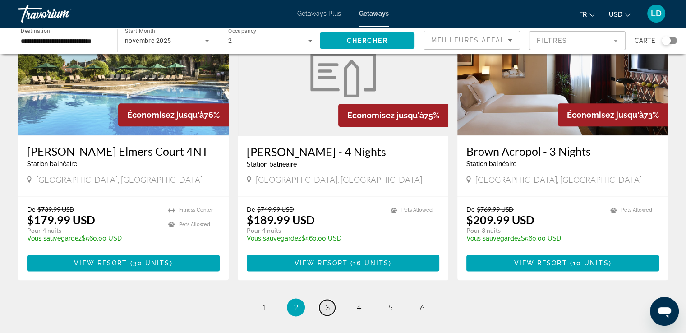
click at [325, 304] on span "3" at bounding box center [327, 307] width 5 height 10
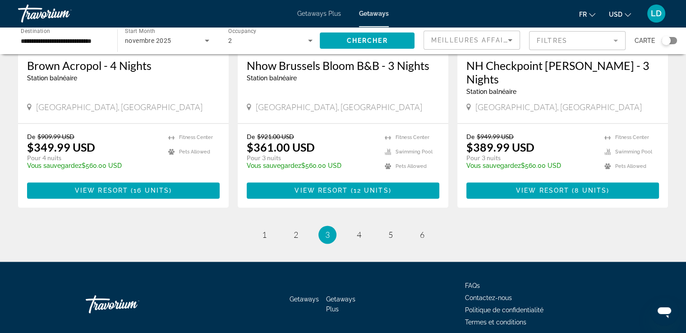
scroll to position [1139, 0]
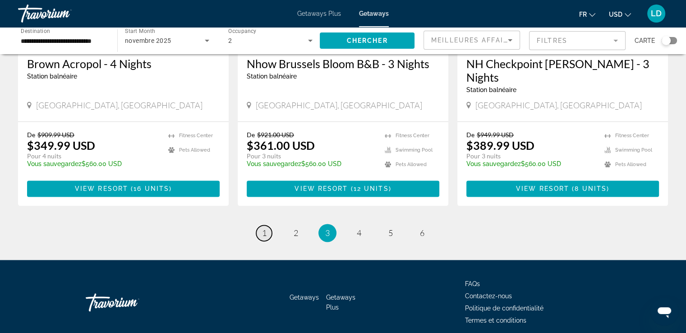
click at [264, 225] on link "page 1" at bounding box center [264, 233] width 16 height 16
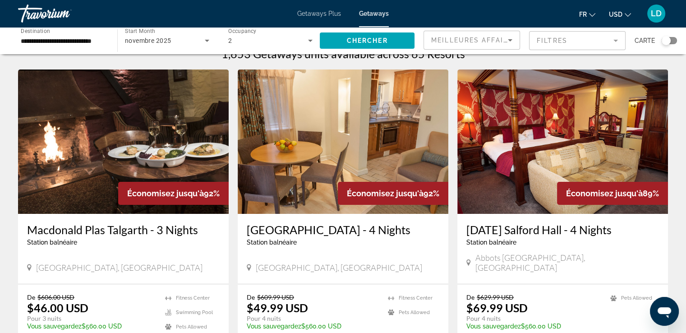
scroll to position [18, 0]
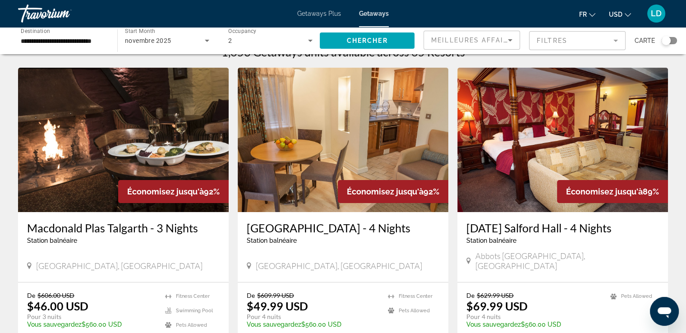
click at [106, 145] on img "Main content" at bounding box center [123, 140] width 210 height 144
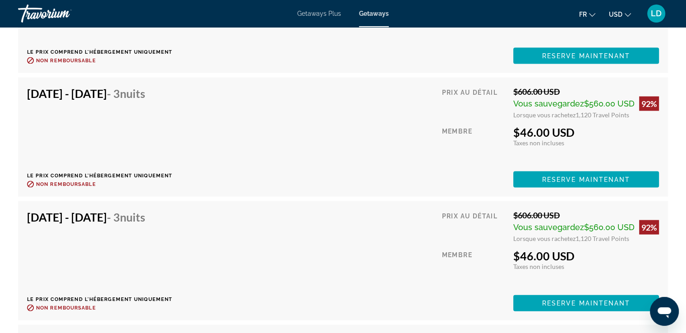
scroll to position [1965, 0]
